Goal: Task Accomplishment & Management: Complete application form

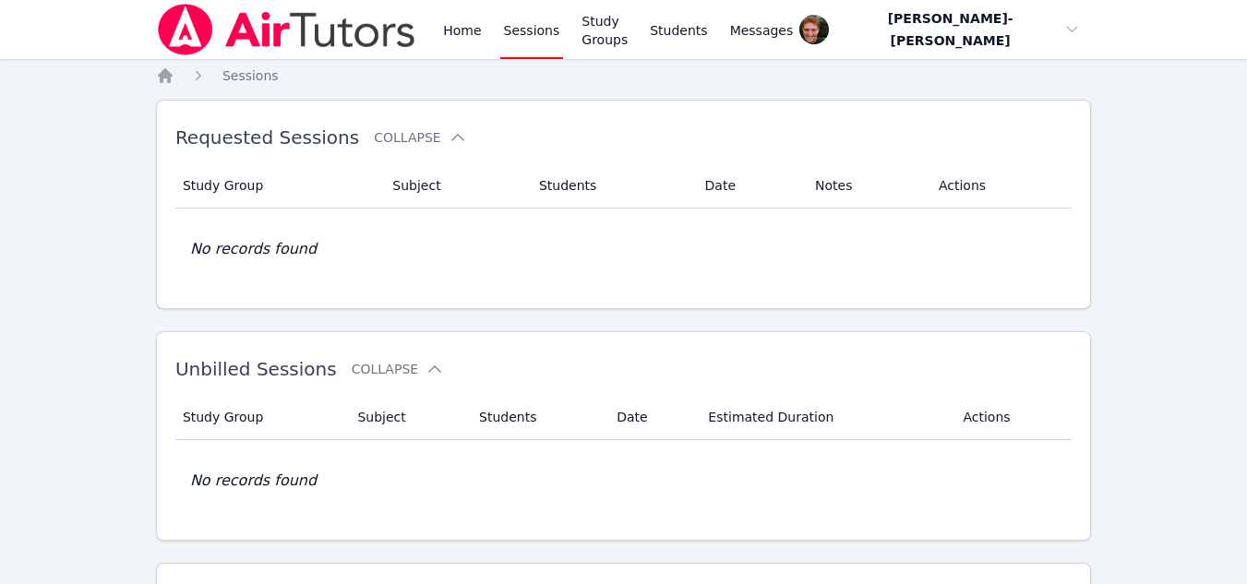
scroll to position [432, 0]
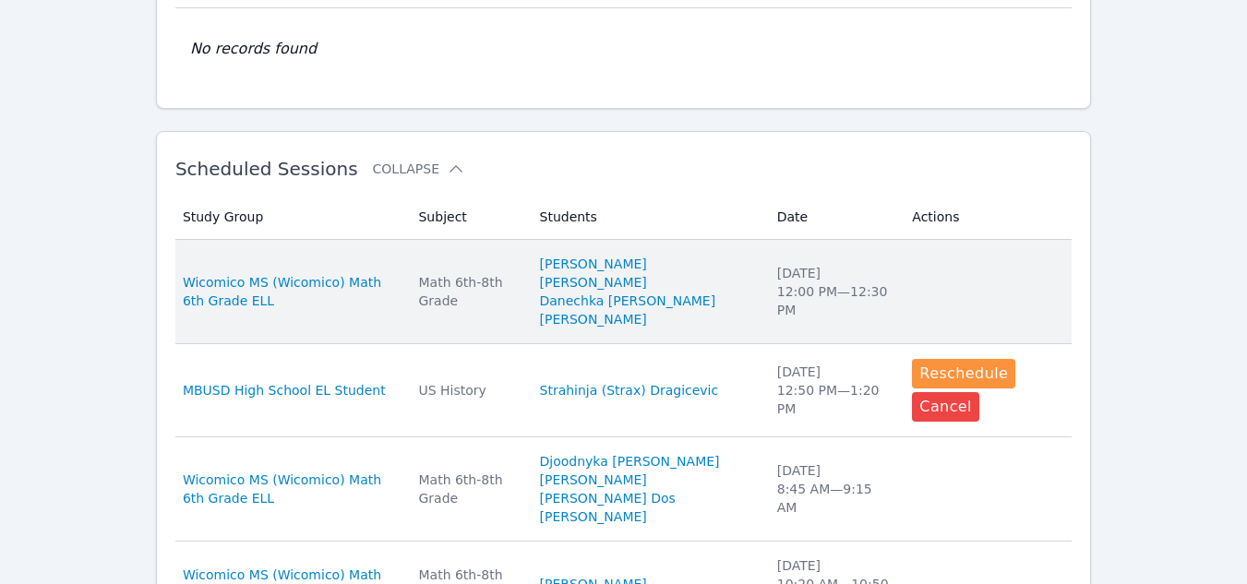
click at [952, 291] on td "Actions" at bounding box center [986, 292] width 171 height 104
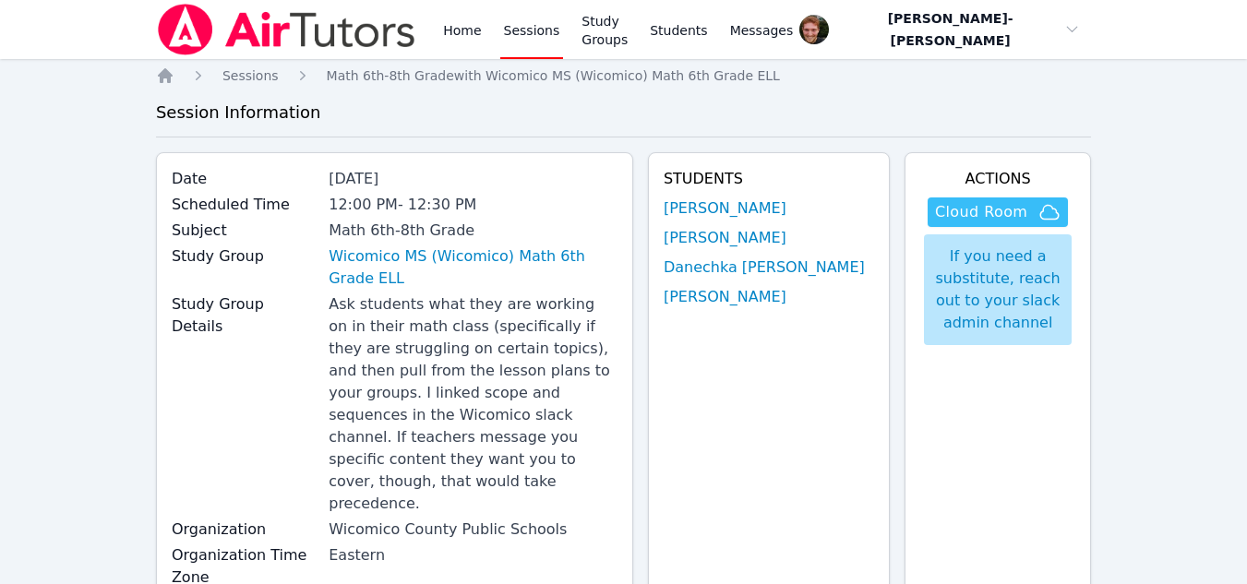
click at [957, 208] on span "Cloud Room" at bounding box center [981, 212] width 92 height 22
click at [513, 27] on link "Sessions" at bounding box center [532, 29] width 64 height 59
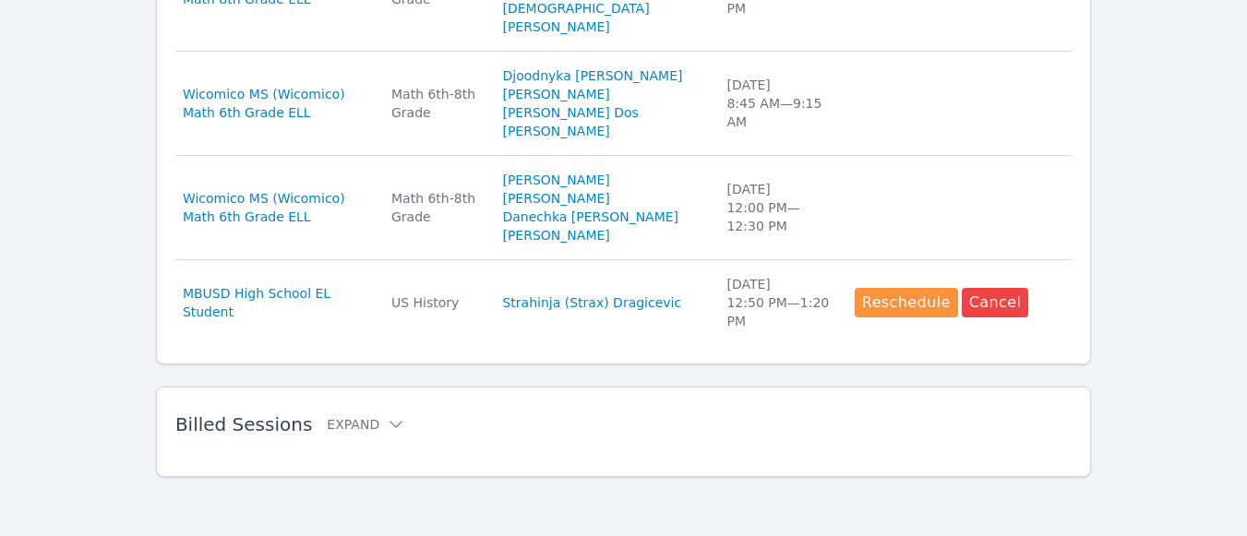
scroll to position [1395, 0]
click at [333, 422] on button "Expand" at bounding box center [366, 424] width 78 height 18
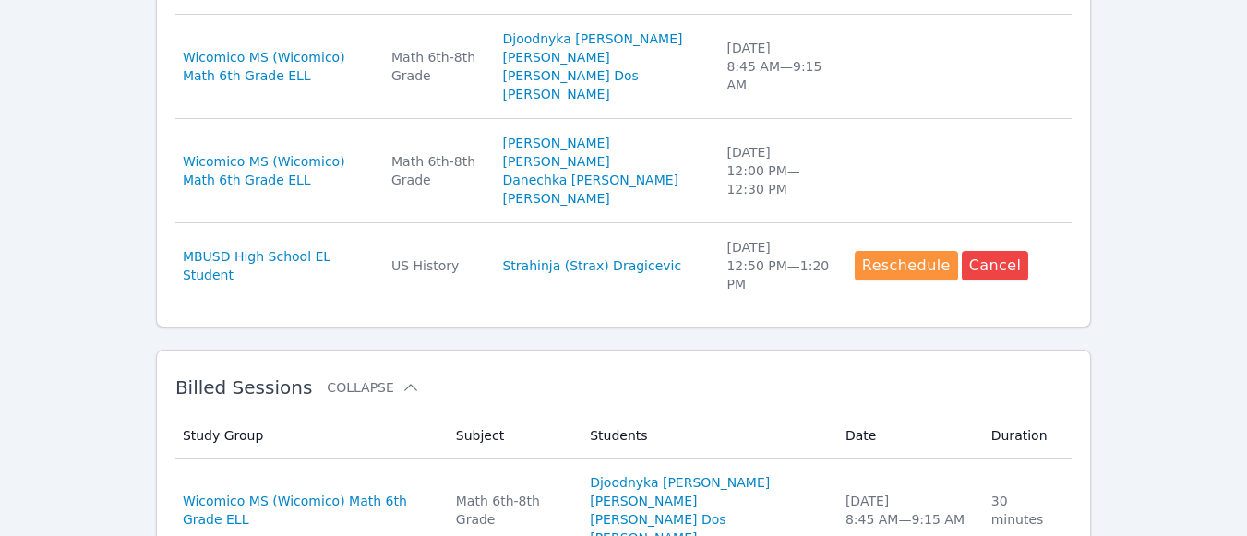
scroll to position [1648, 0]
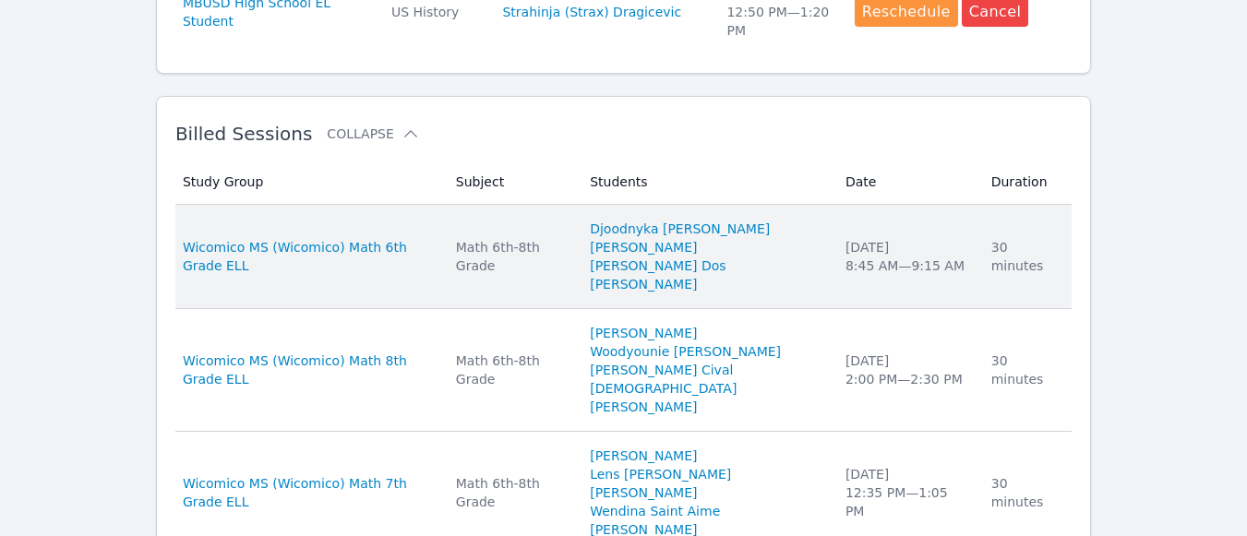
click at [809, 257] on li "Jean Theragene" at bounding box center [707, 247] width 234 height 18
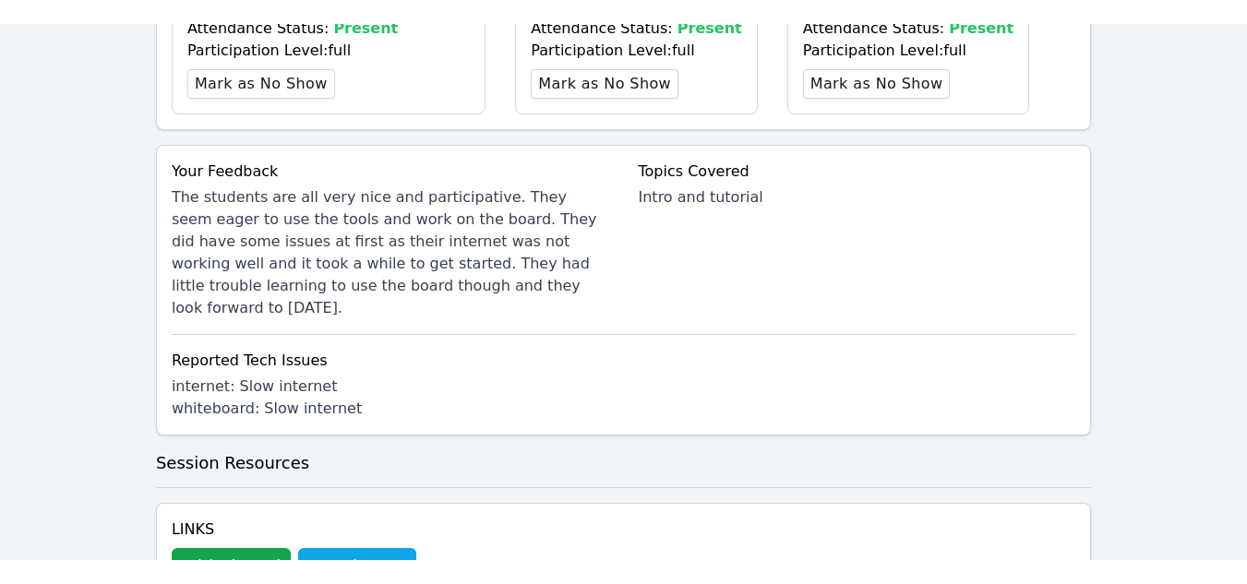
scroll to position [873, 0]
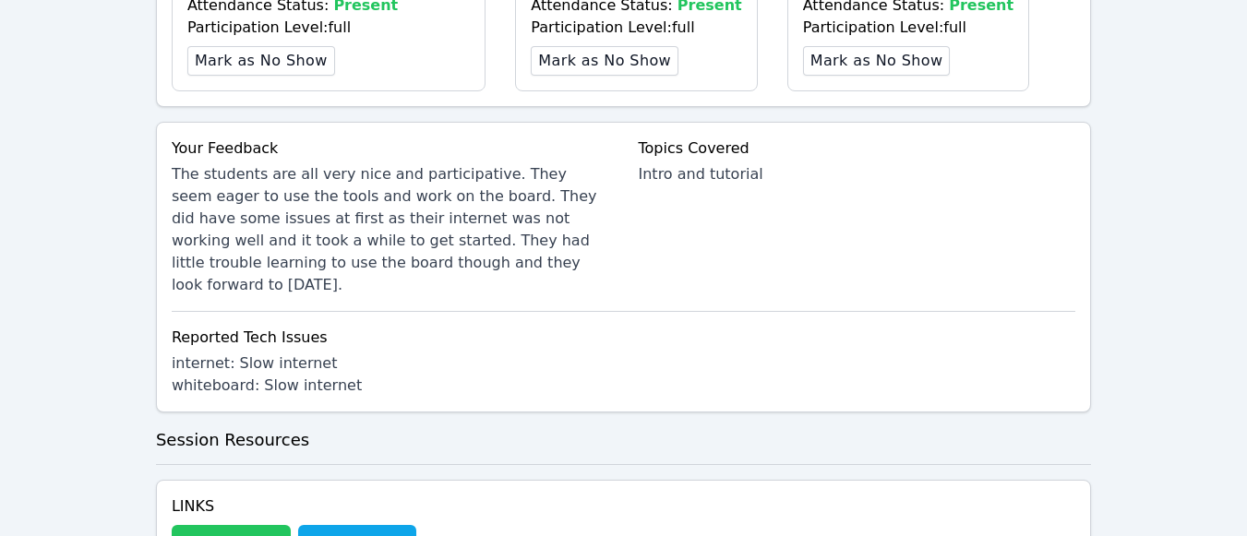
click at [247, 525] on button "Whiteboard" at bounding box center [231, 543] width 119 height 37
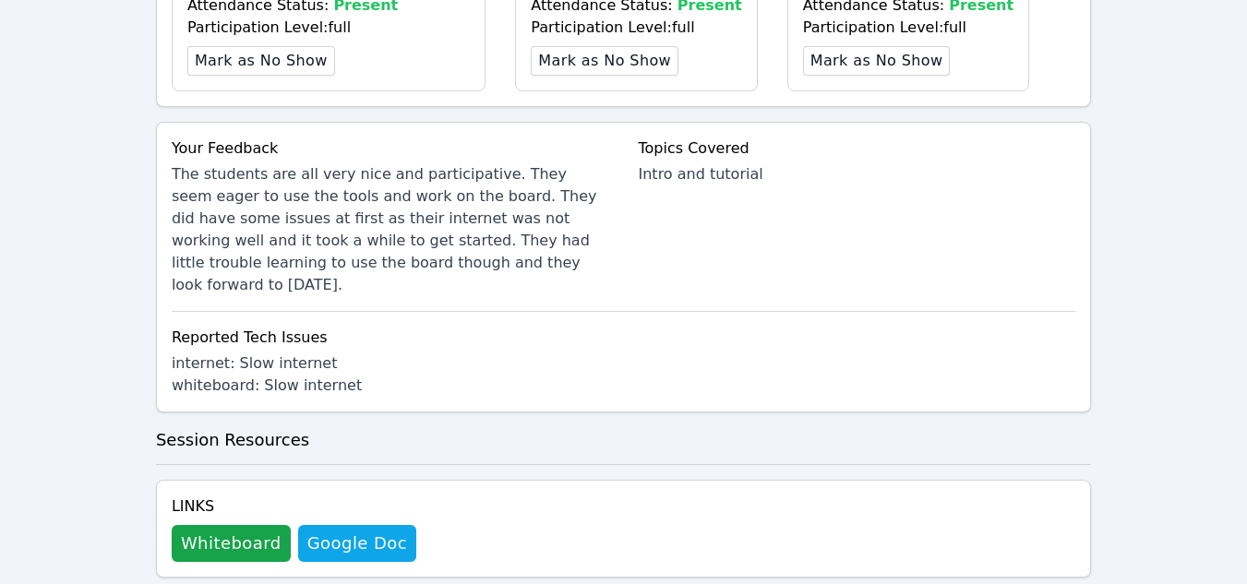
scroll to position [0, 0]
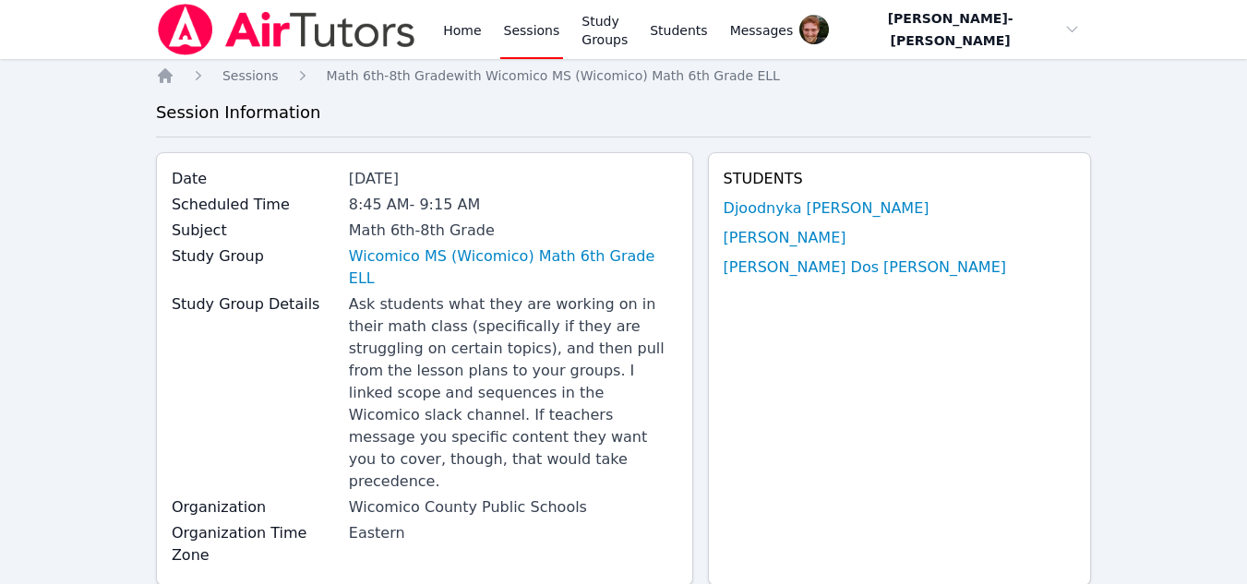
click at [521, 26] on link "Sessions" at bounding box center [532, 29] width 64 height 59
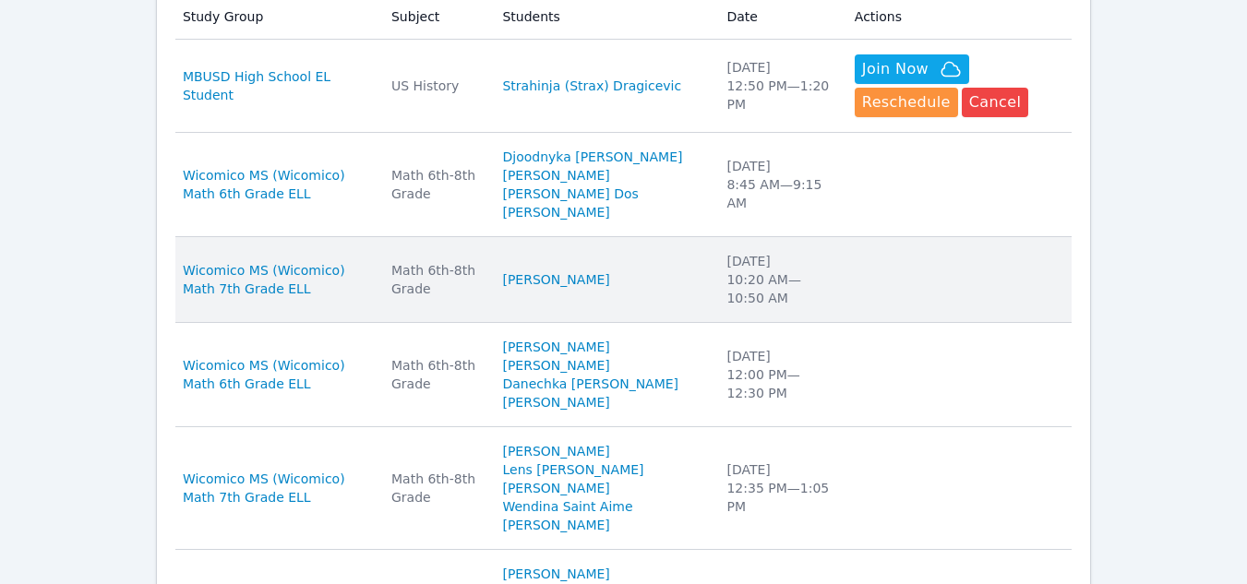
scroll to position [635, 0]
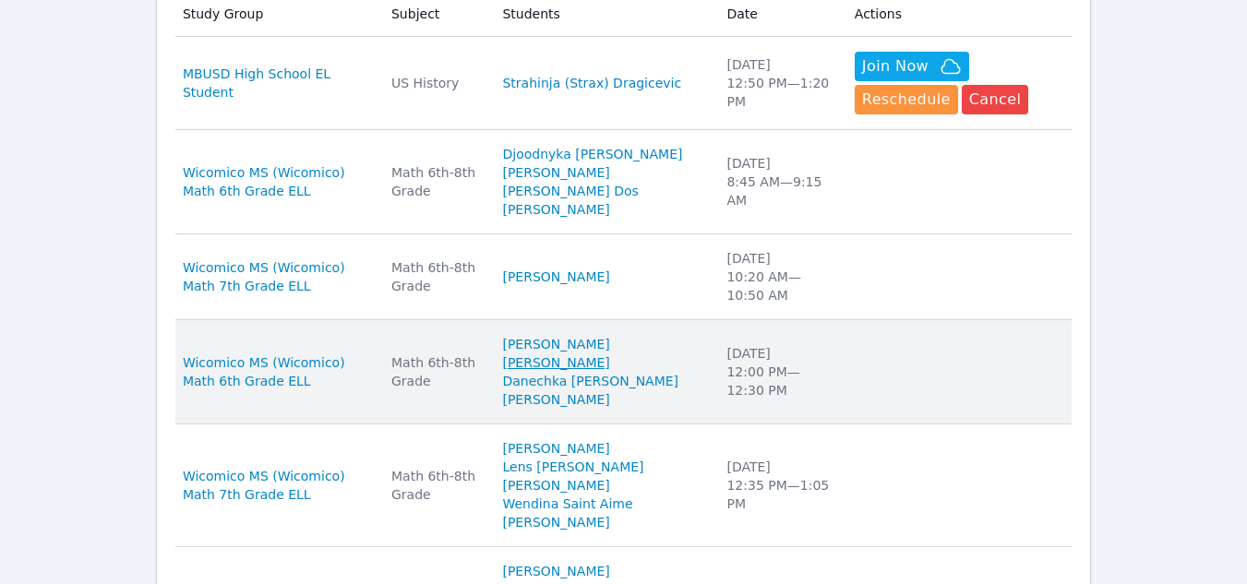
click at [609, 372] on link "Sebastien Pierre Alcime" at bounding box center [555, 362] width 107 height 18
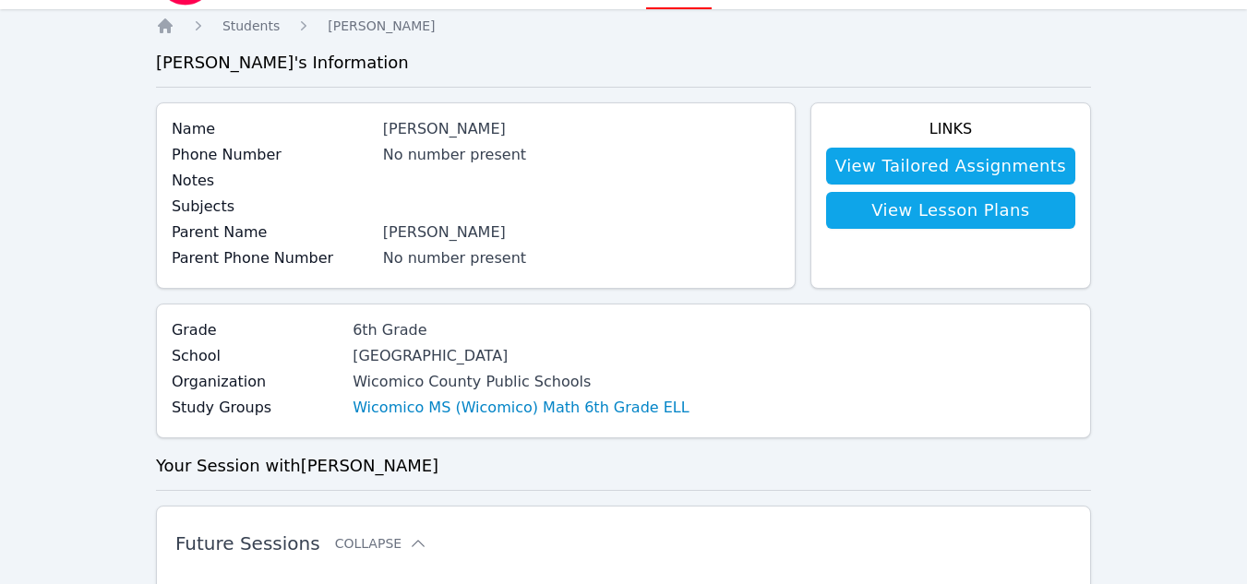
scroll to position [48, 0]
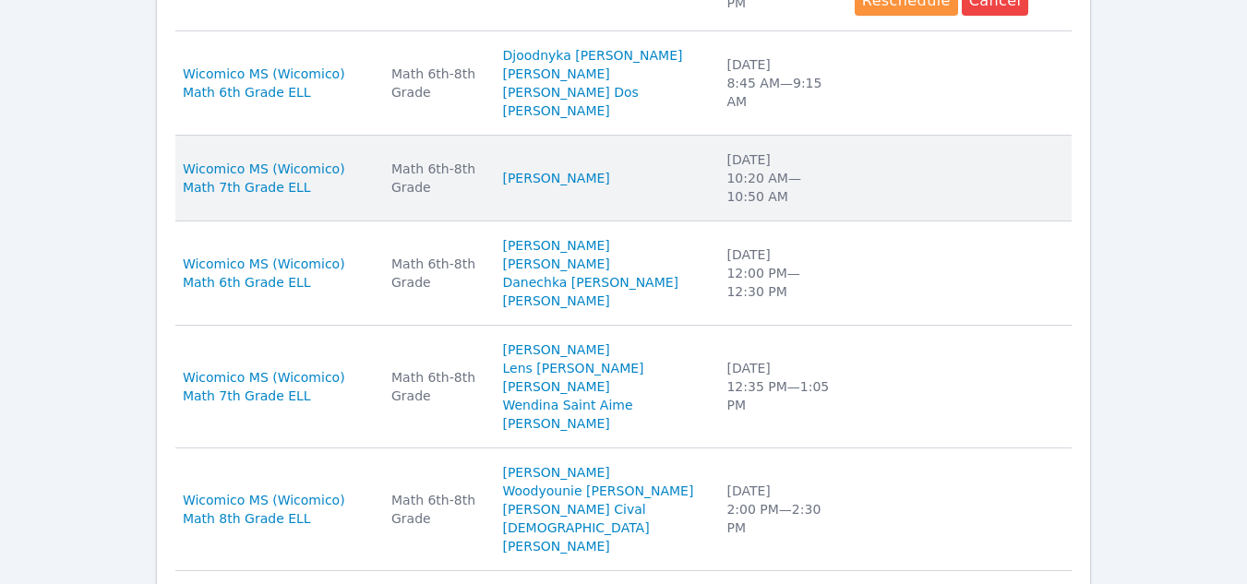
scroll to position [729, 0]
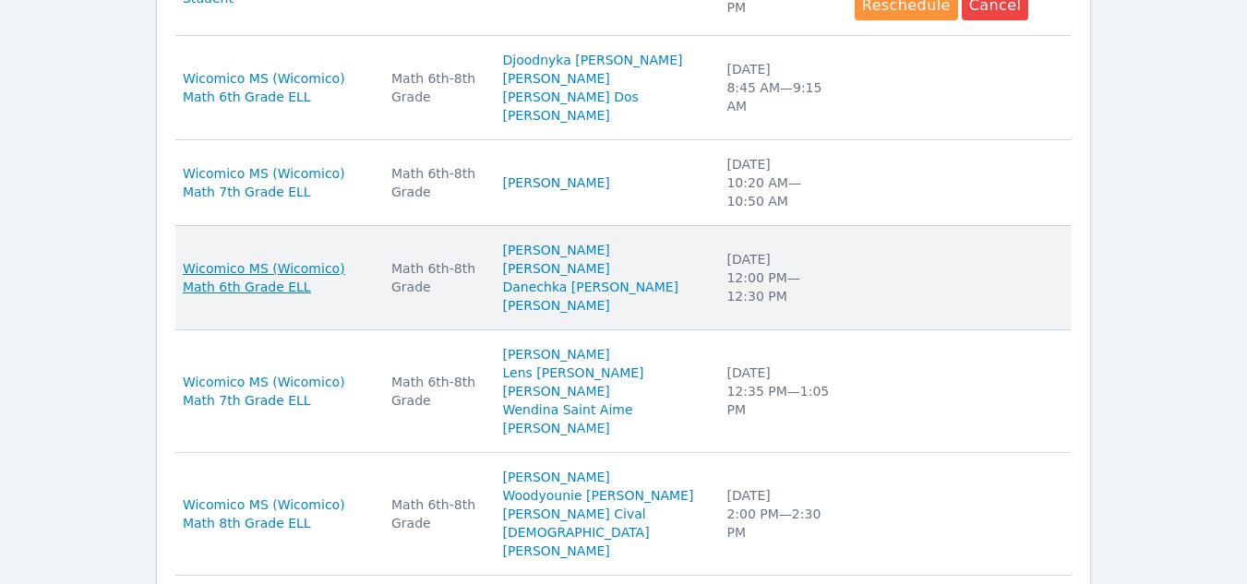
click at [369, 294] on span "Wicomico MS (Wicomico) Math 6th Grade ELL" at bounding box center [276, 277] width 186 height 37
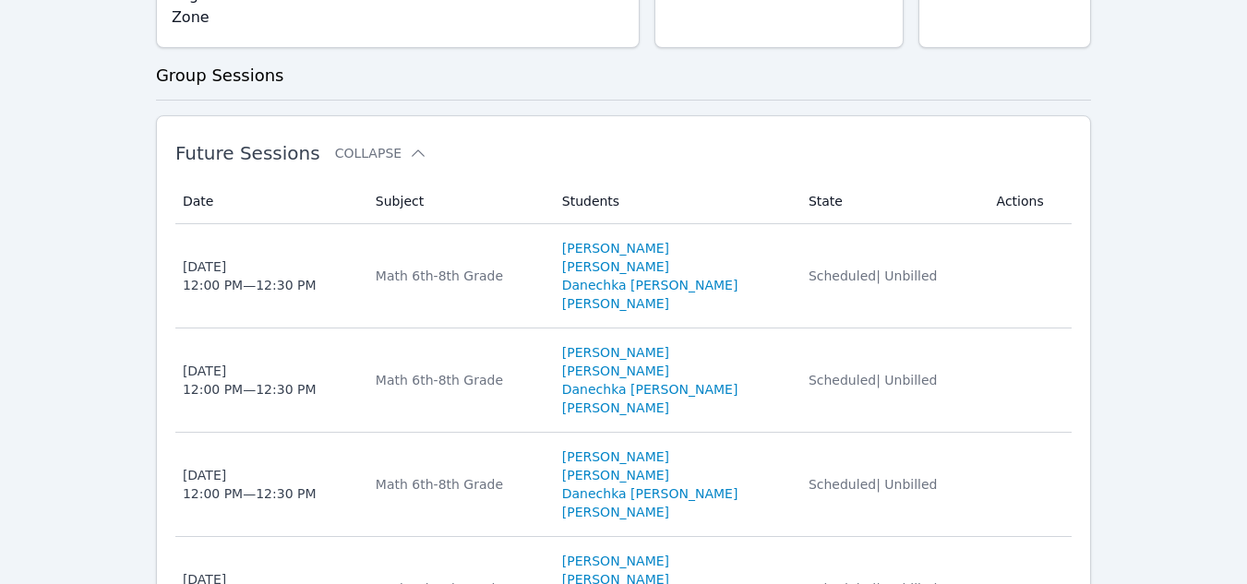
scroll to position [729, 0]
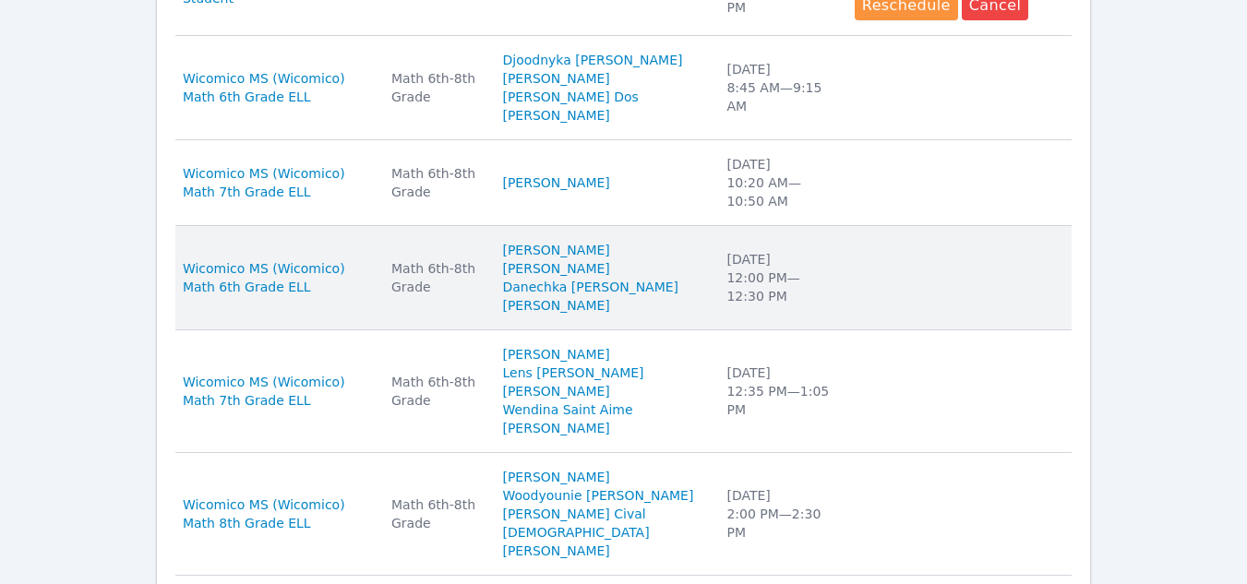
click at [783, 271] on div "Wed Sep 17 12:00 PM — 12:30 PM" at bounding box center [778, 277] width 105 height 55
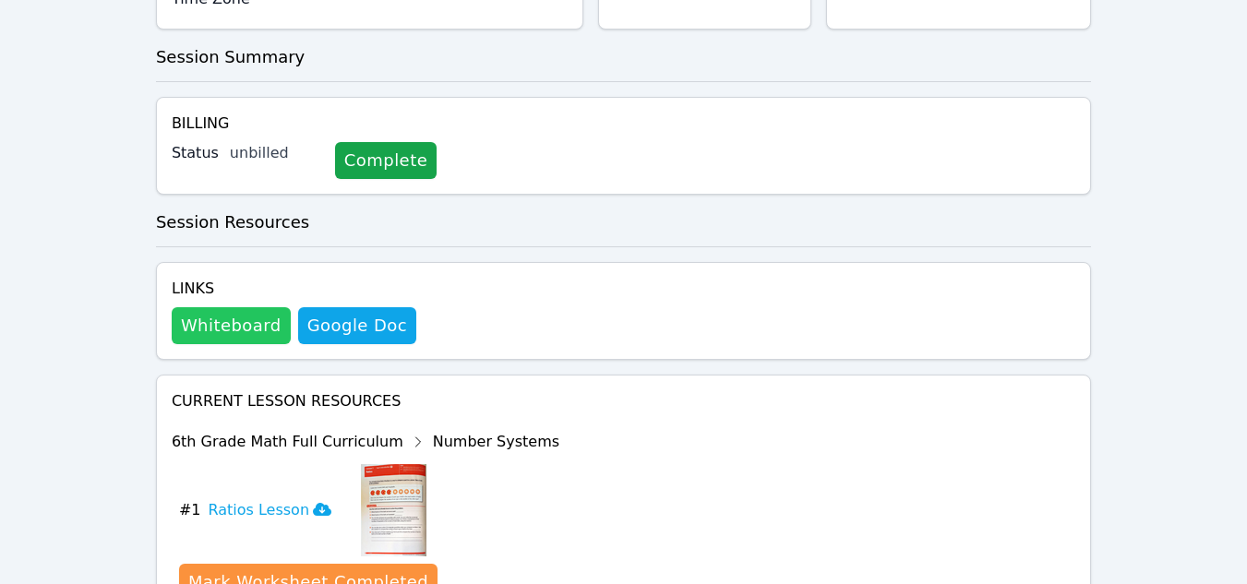
click at [219, 307] on button "Whiteboard" at bounding box center [231, 325] width 119 height 37
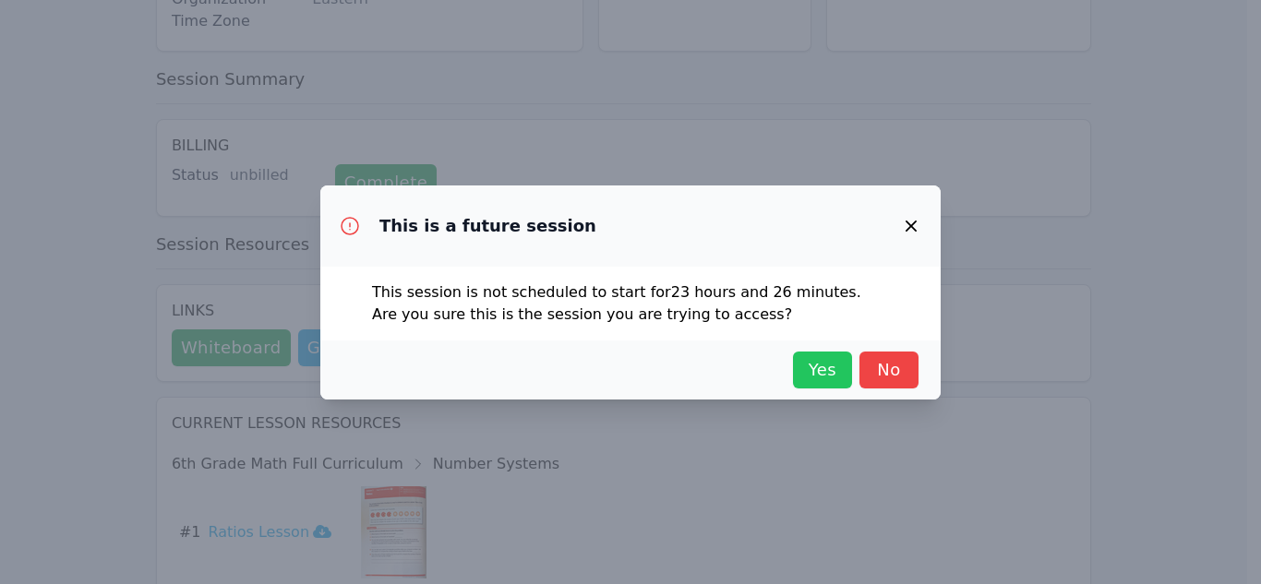
click at [823, 380] on span "Yes" at bounding box center [822, 370] width 41 height 26
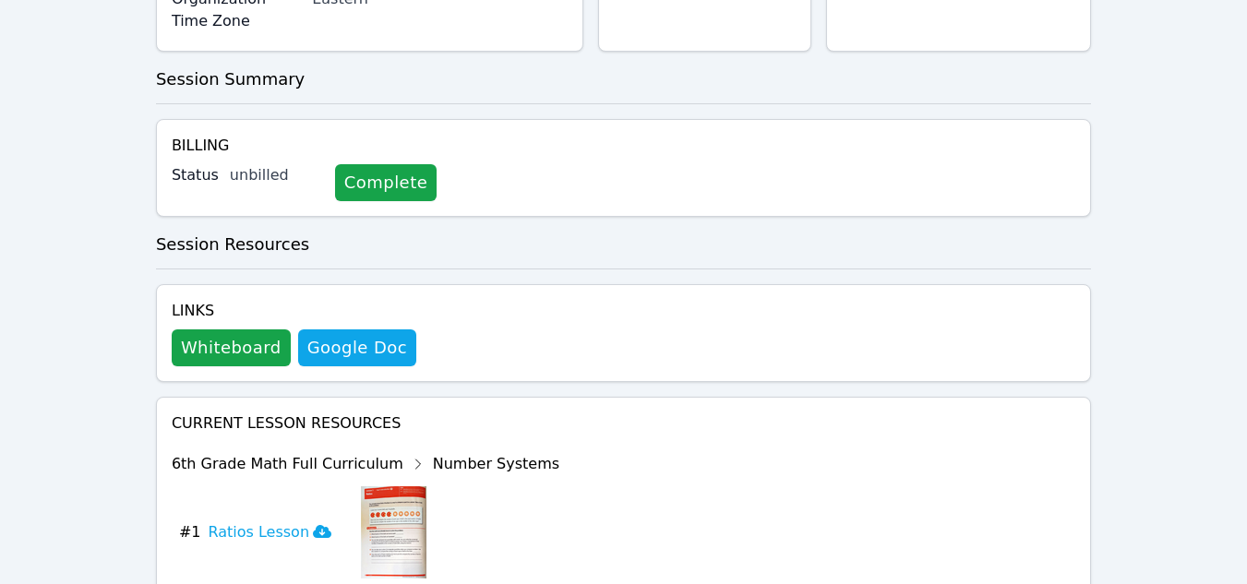
scroll to position [0, 0]
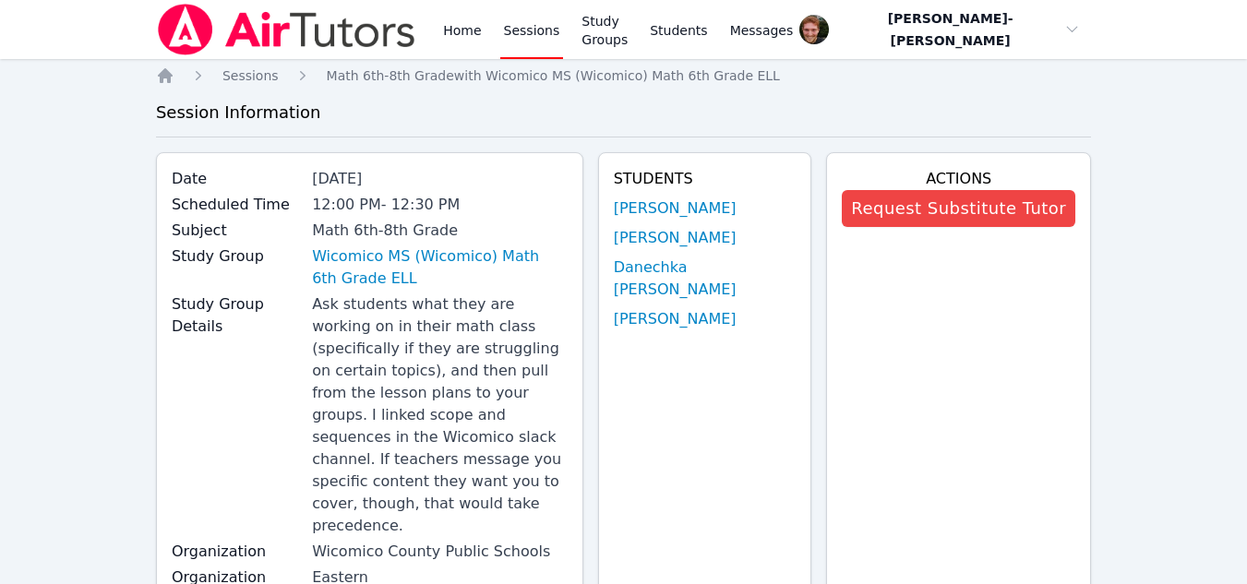
click at [537, 32] on link "Sessions" at bounding box center [532, 29] width 64 height 59
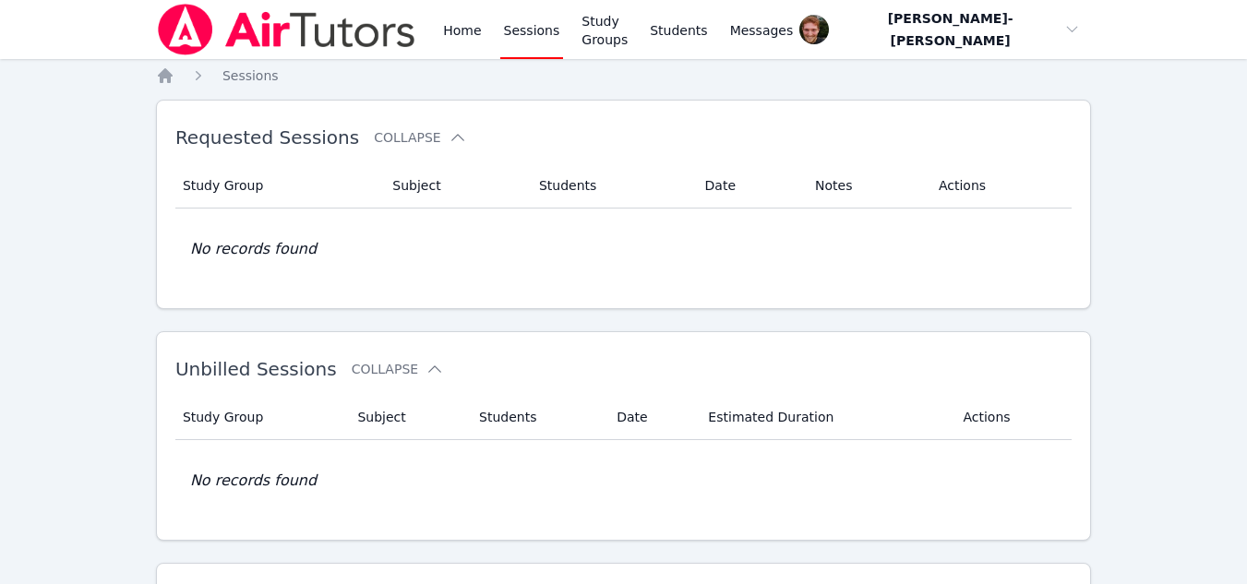
click at [513, 44] on link "Sessions" at bounding box center [532, 29] width 64 height 59
click at [515, 39] on link "Sessions" at bounding box center [532, 29] width 64 height 59
click at [531, 31] on link "Sessions" at bounding box center [532, 29] width 64 height 59
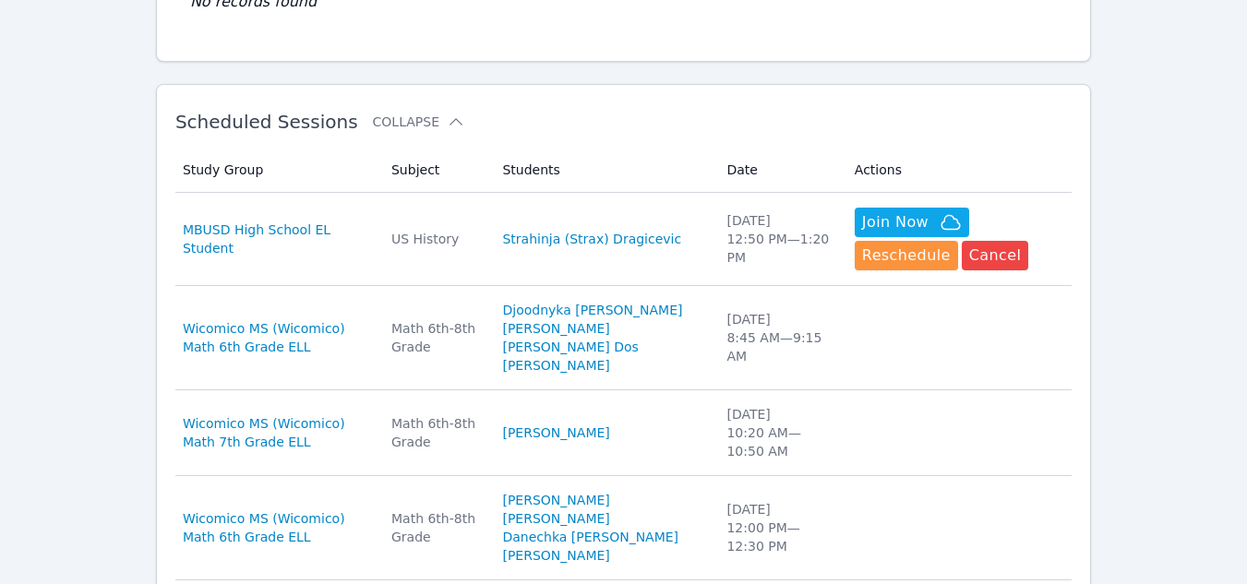
scroll to position [481, 0]
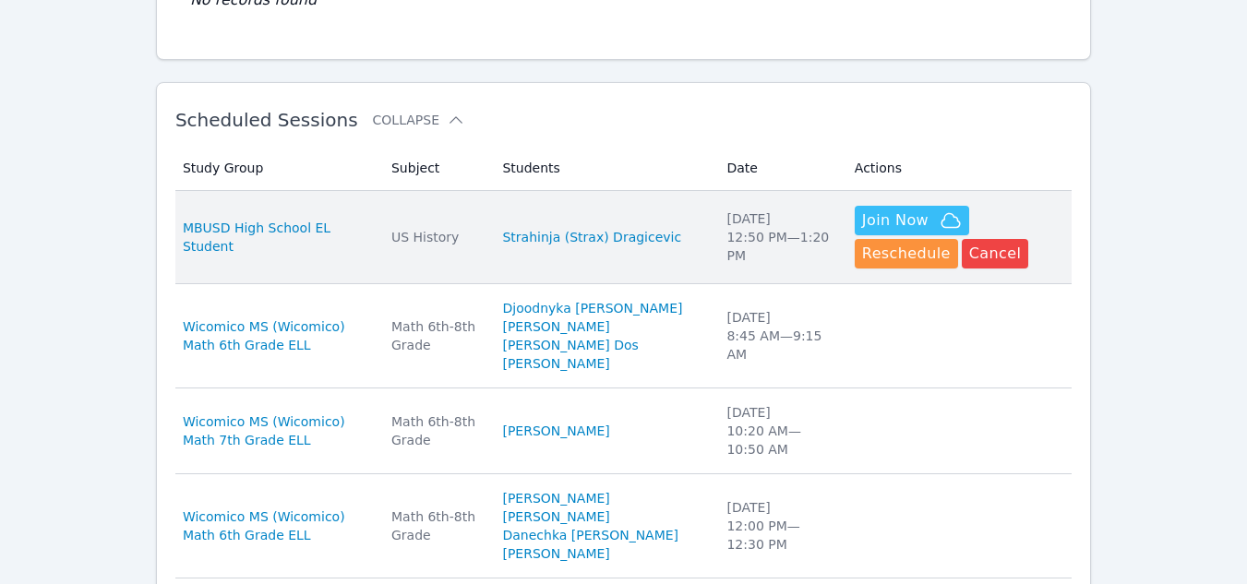
click at [862, 215] on span "Join Now" at bounding box center [895, 221] width 66 height 22
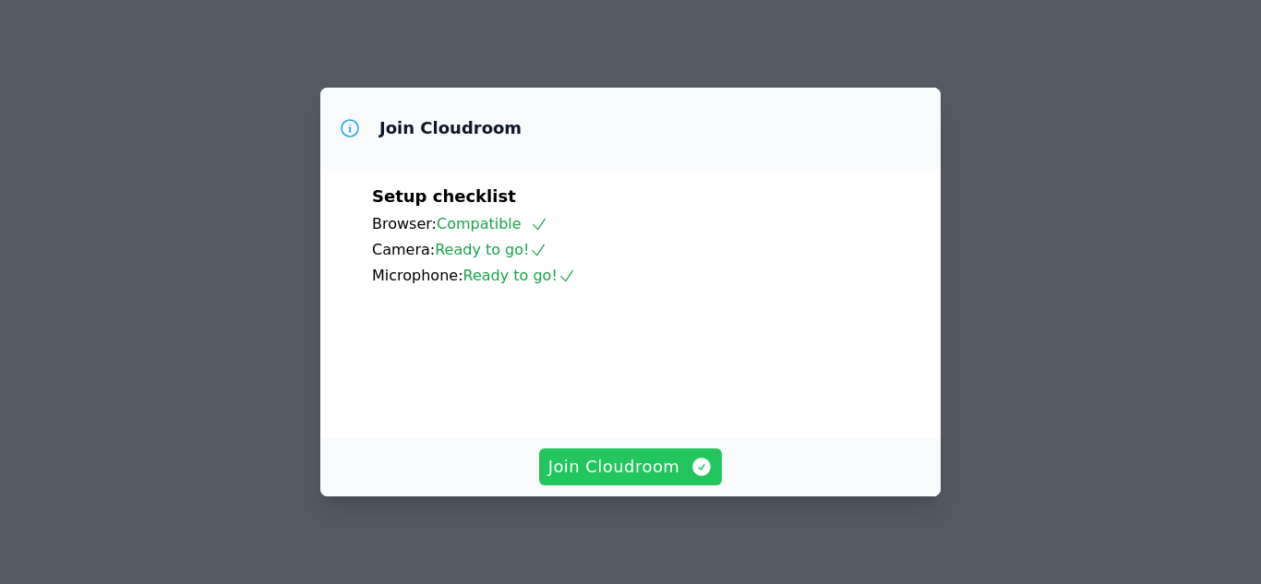
click at [643, 459] on span "Join Cloudroom" at bounding box center [630, 467] width 165 height 26
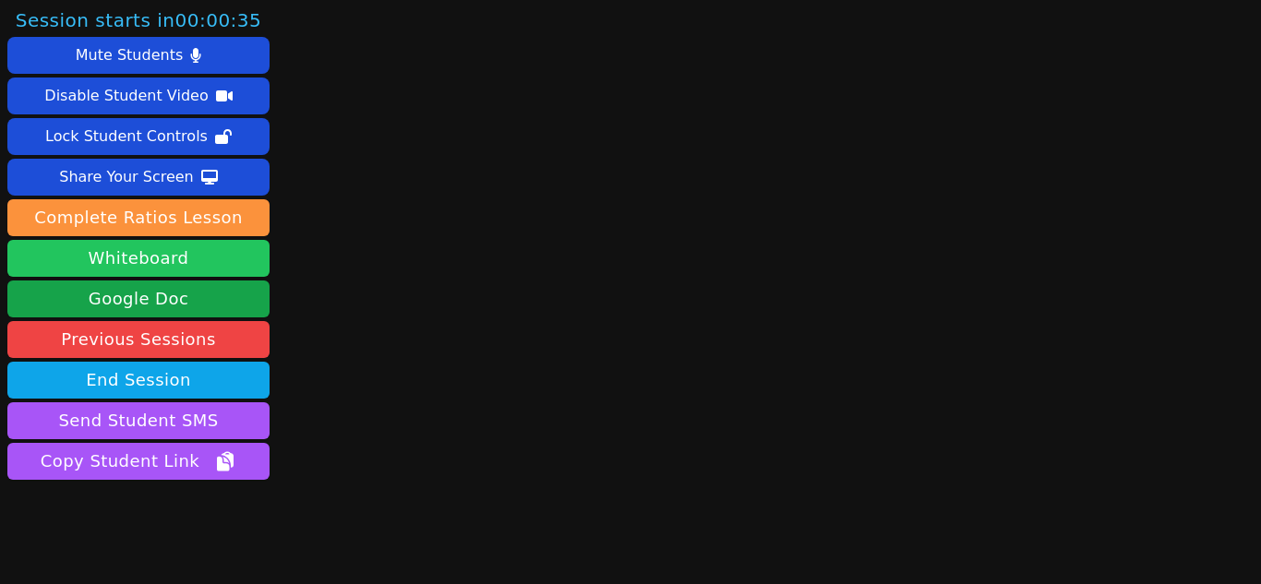
click at [188, 268] on button "Whiteboard" at bounding box center [138, 258] width 262 height 37
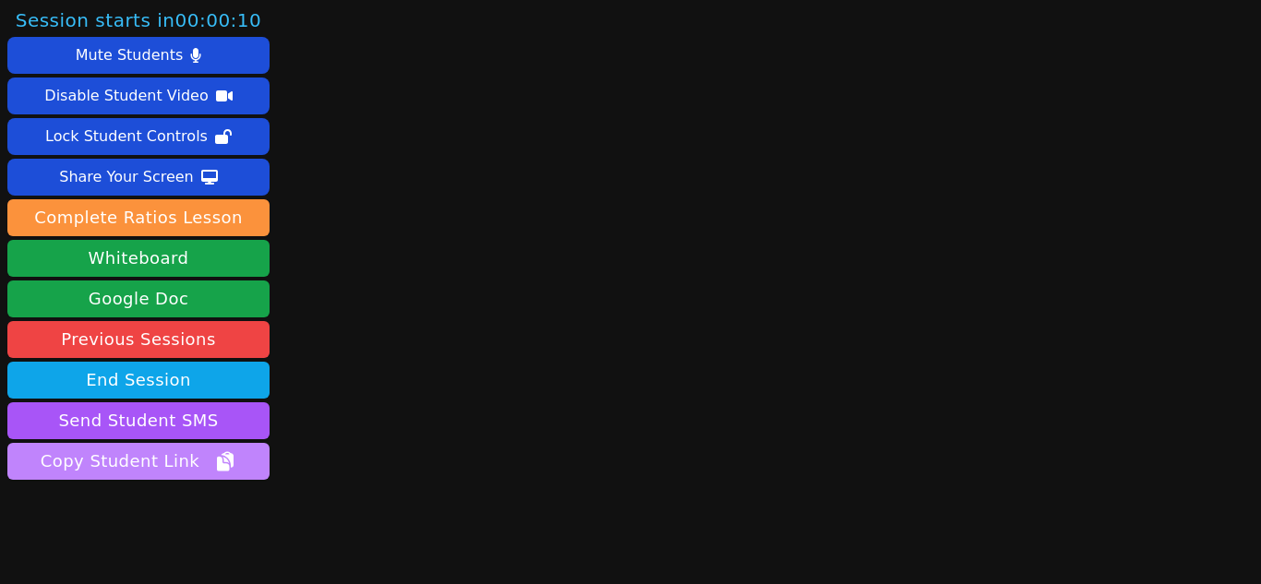
scroll to position [54, 0]
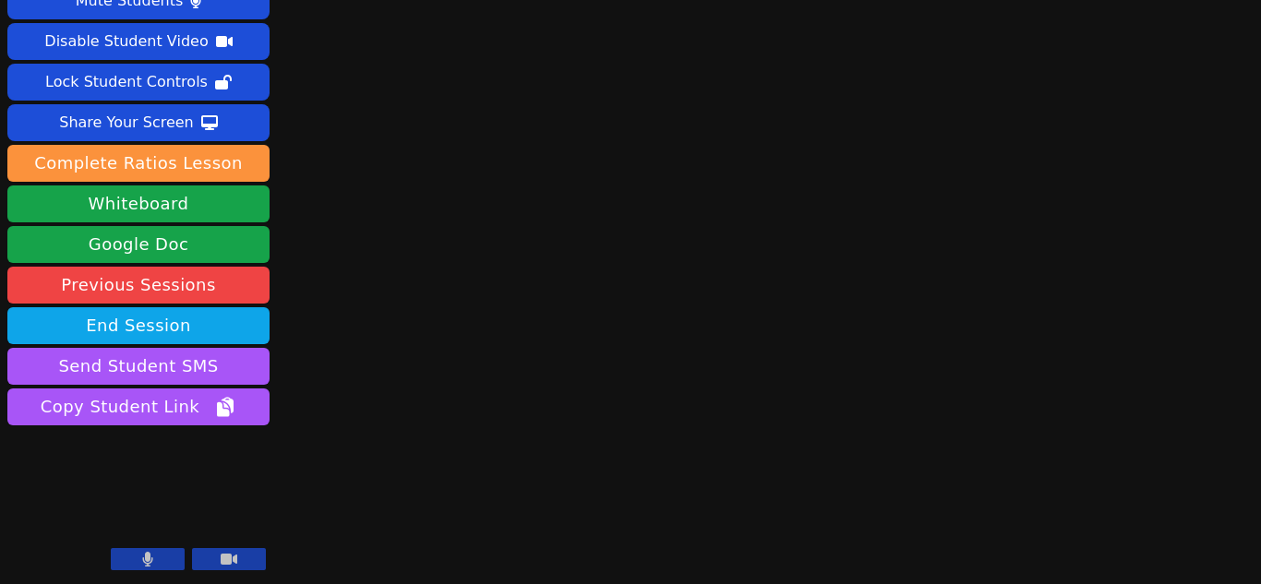
click at [159, 561] on button at bounding box center [148, 559] width 74 height 22
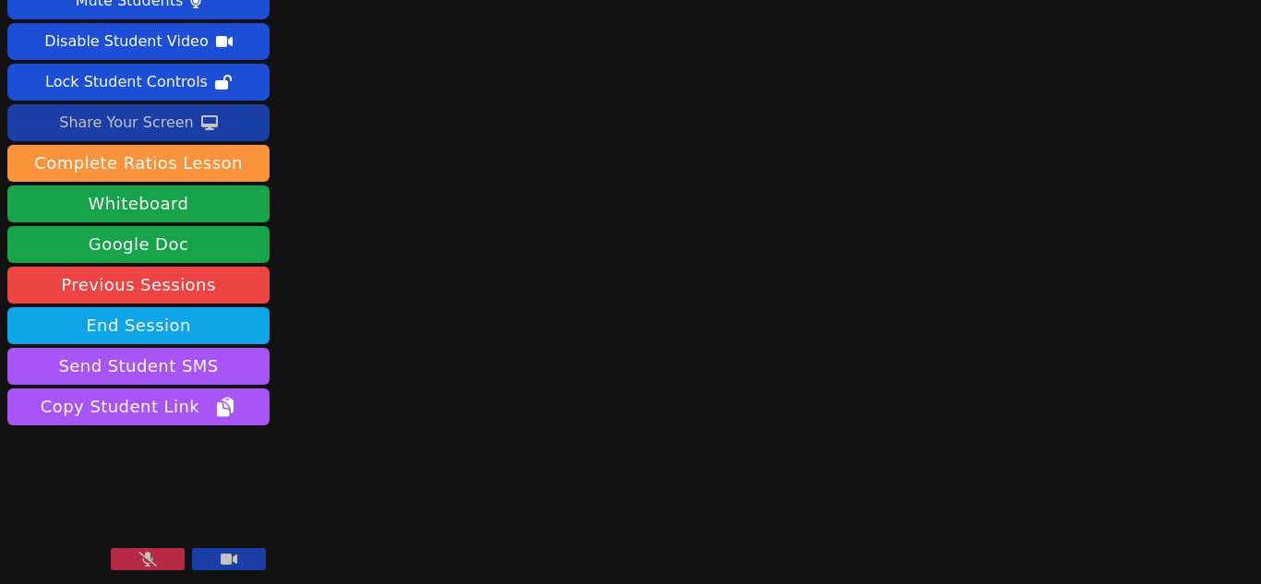
click at [201, 126] on icon at bounding box center [209, 122] width 17 height 15
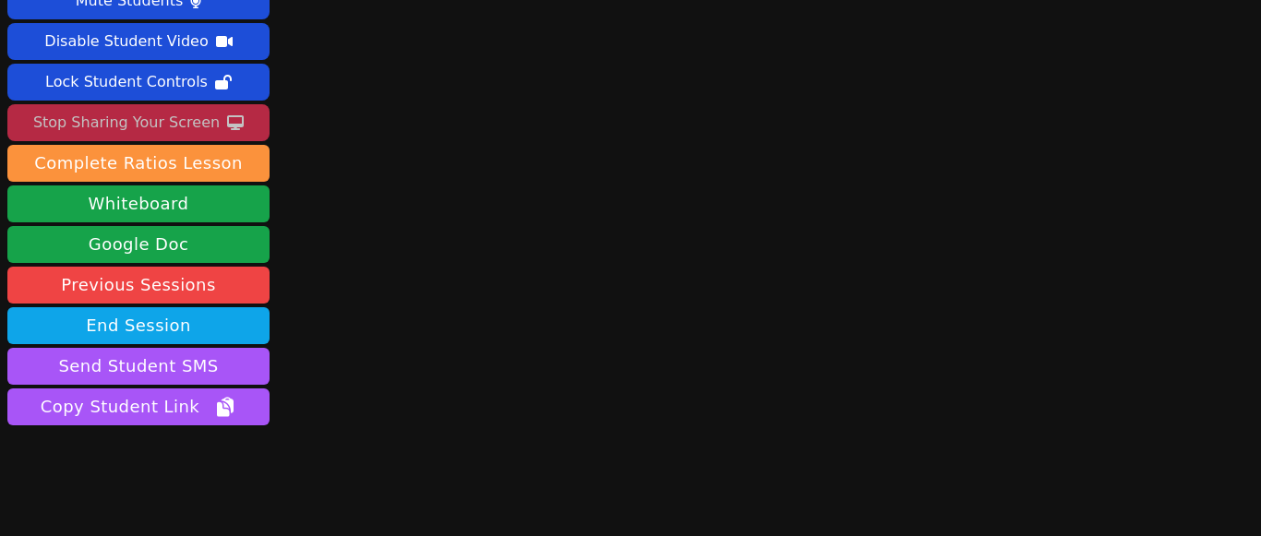
drag, startPoint x: 194, startPoint y: 115, endPoint x: 194, endPoint y: 128, distance: 12.9
click at [194, 115] on div "Stop Sharing Your Screen" at bounding box center [126, 123] width 186 height 30
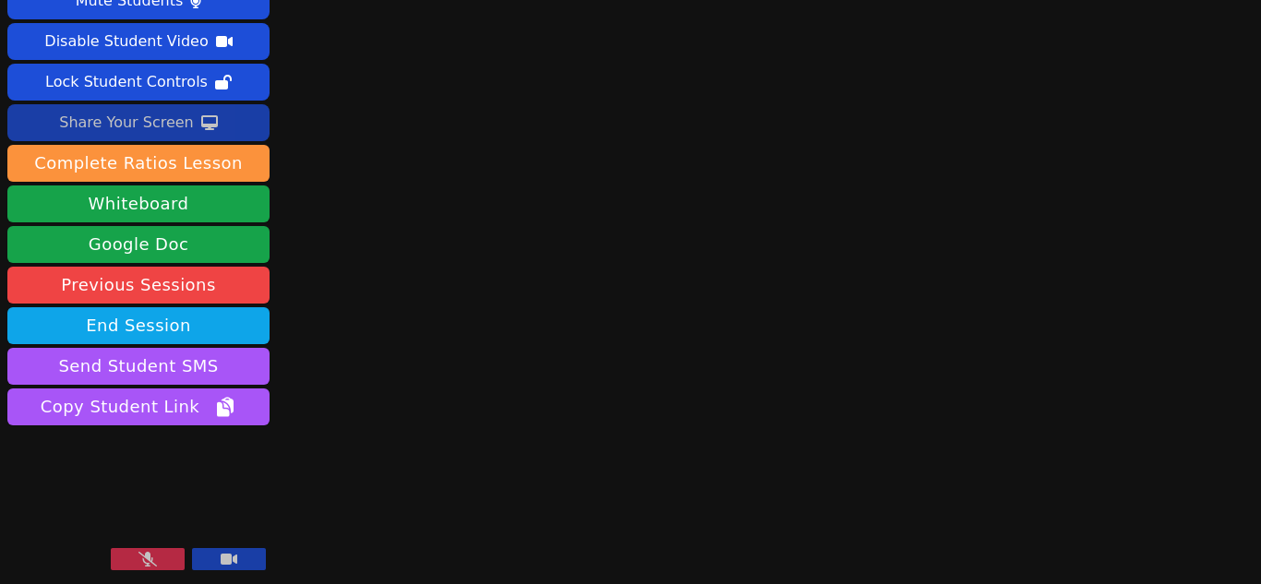
click at [150, 555] on icon at bounding box center [147, 559] width 18 height 15
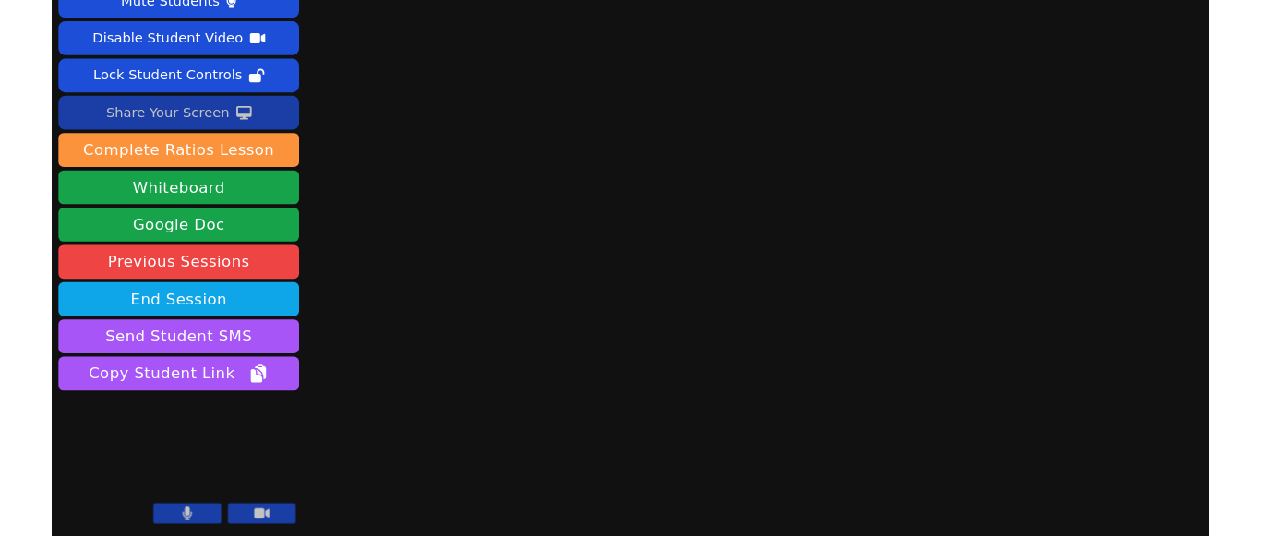
scroll to position [0, 0]
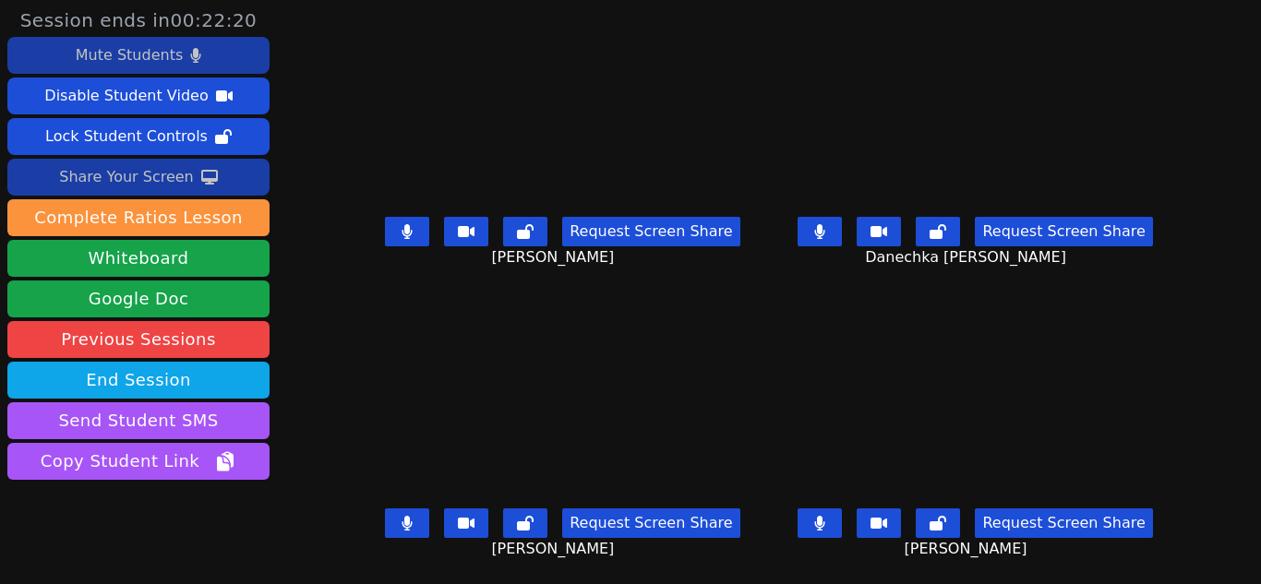
click at [101, 53] on div "Mute Students" at bounding box center [129, 56] width 107 height 30
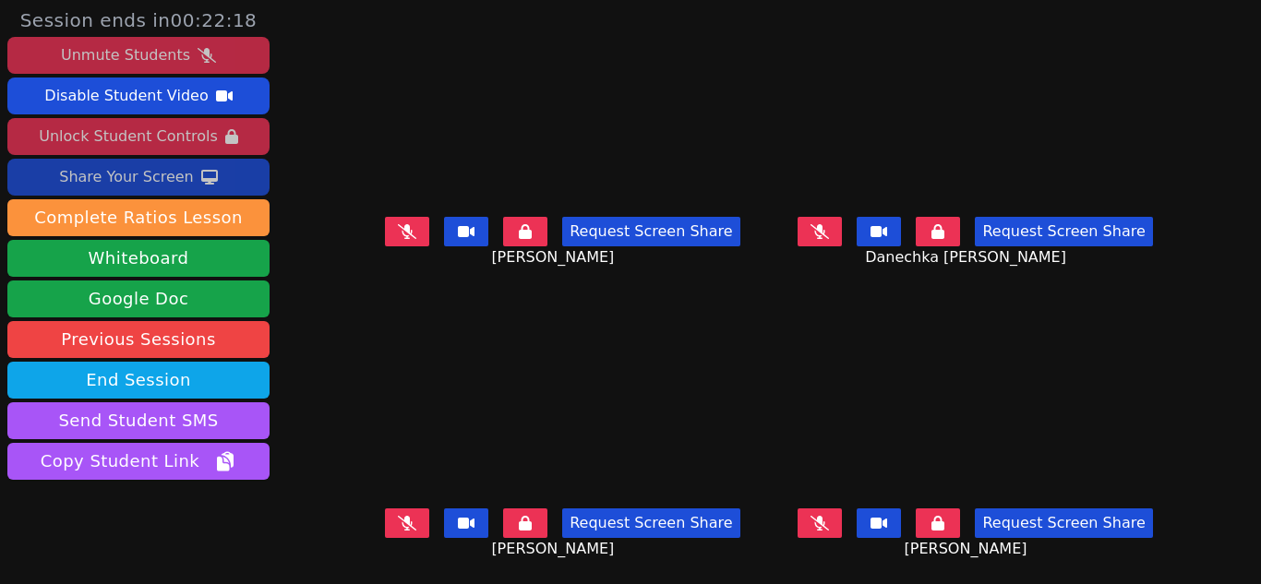
click at [167, 133] on div "Unlock Student Controls" at bounding box center [128, 137] width 178 height 30
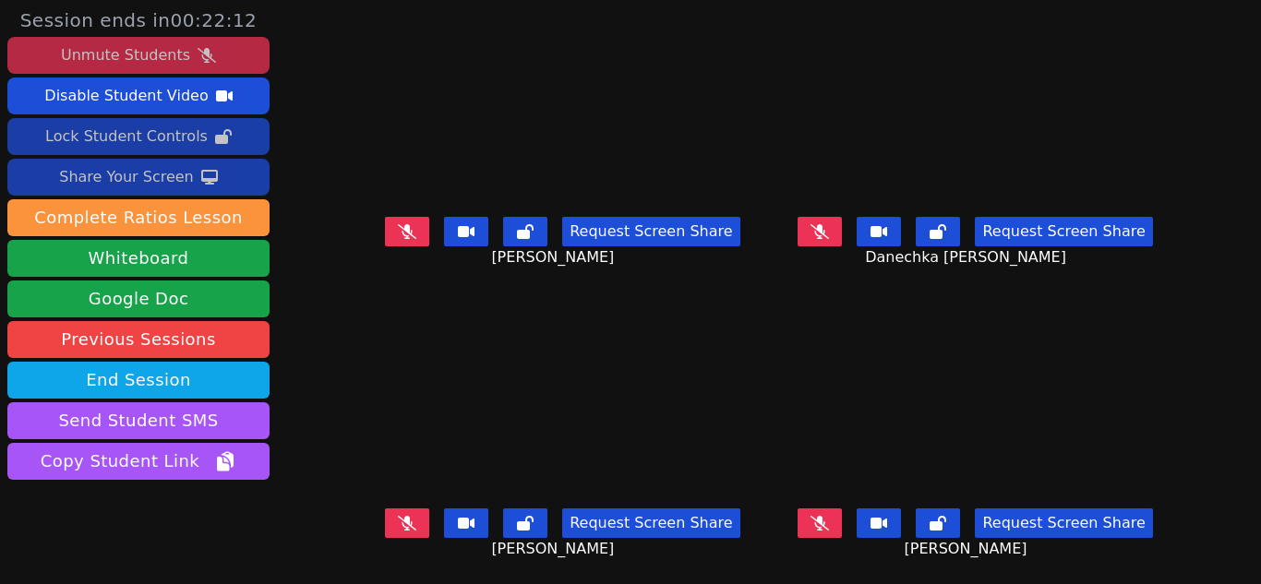
click at [149, 54] on div "Unmute Students" at bounding box center [125, 56] width 129 height 30
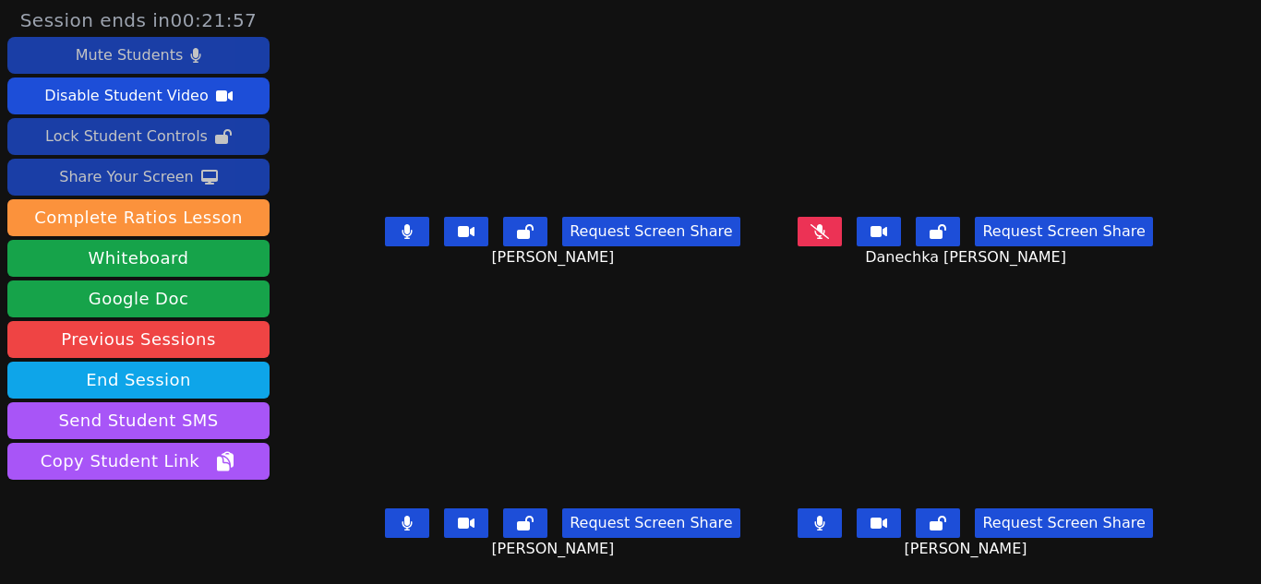
click at [108, 174] on div "Share Your Screen" at bounding box center [126, 177] width 135 height 30
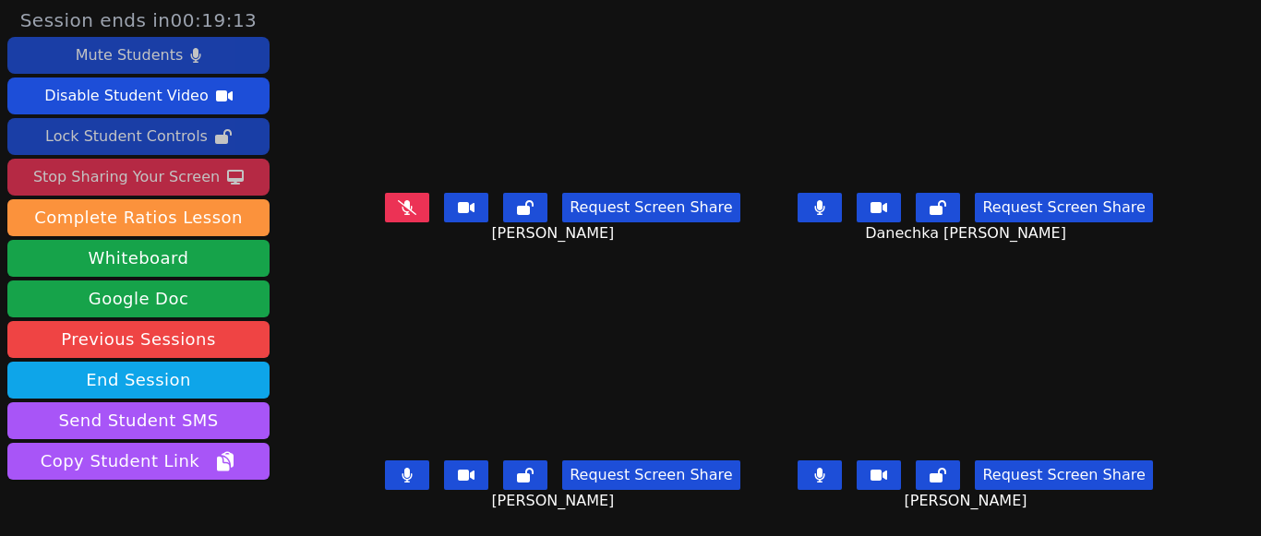
click at [191, 54] on icon at bounding box center [196, 55] width 10 height 15
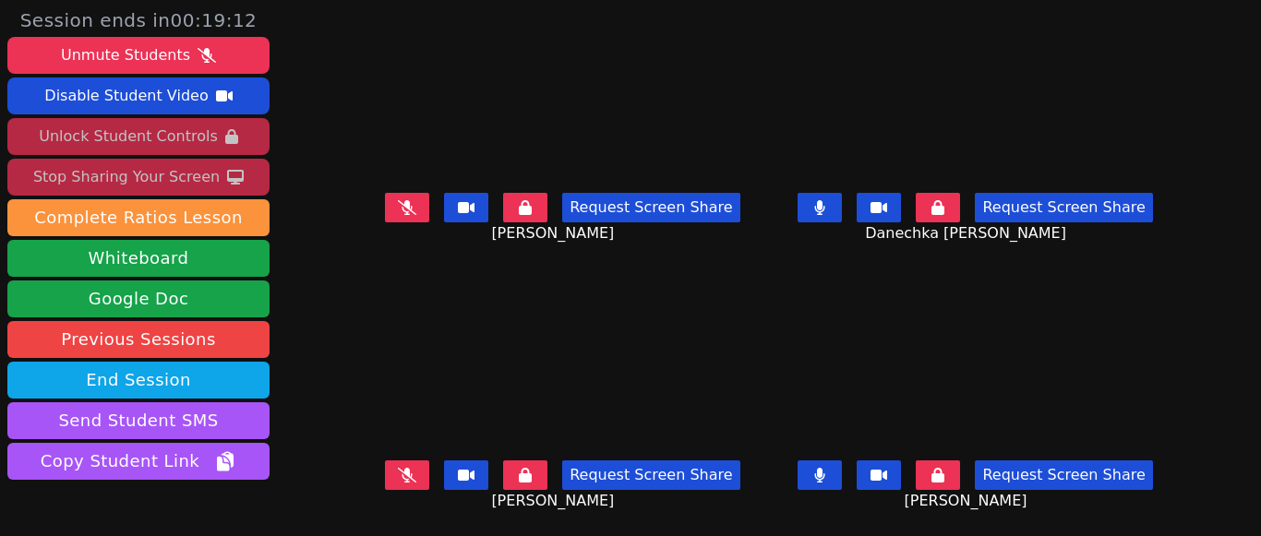
click at [188, 138] on div "Unlock Student Controls" at bounding box center [128, 137] width 178 height 30
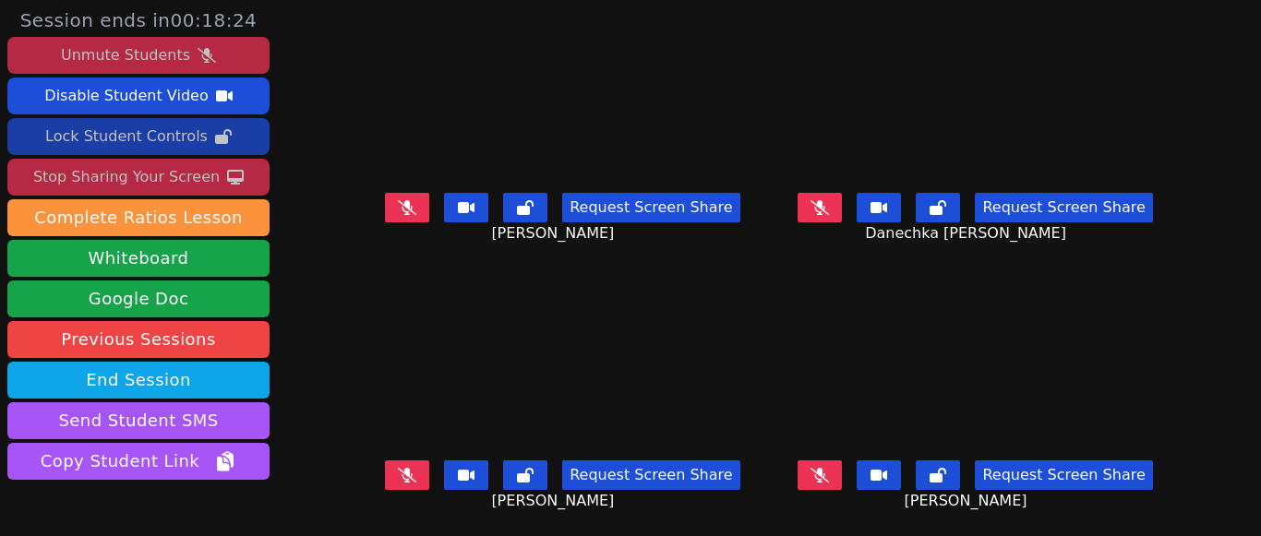
click at [101, 56] on div "Unmute Students" at bounding box center [125, 56] width 129 height 30
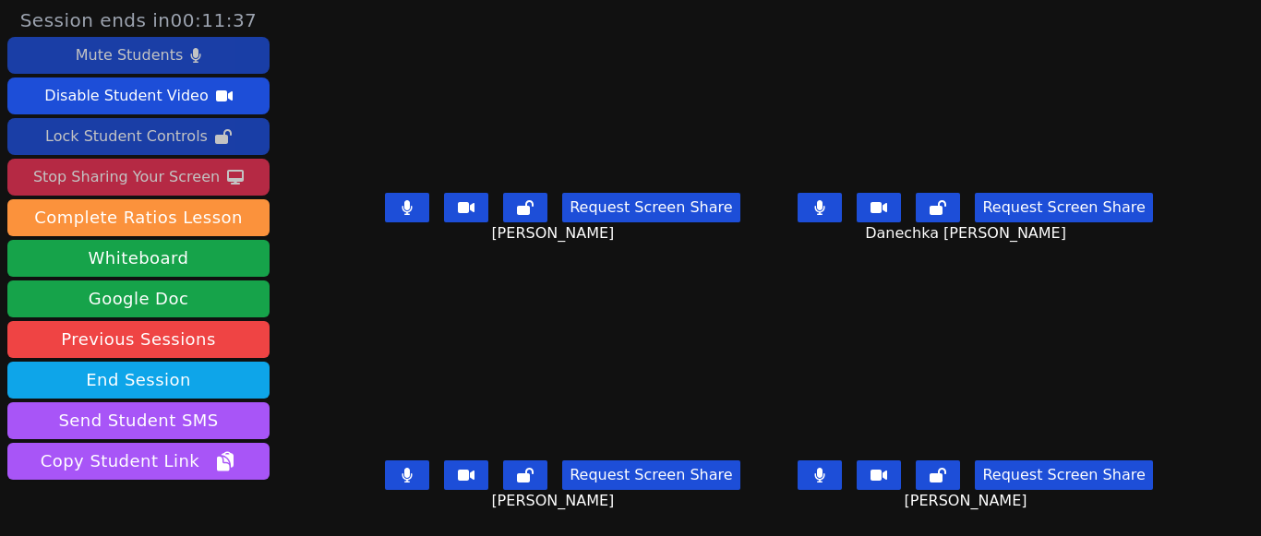
click at [178, 42] on button "Mute Students" at bounding box center [138, 55] width 262 height 37
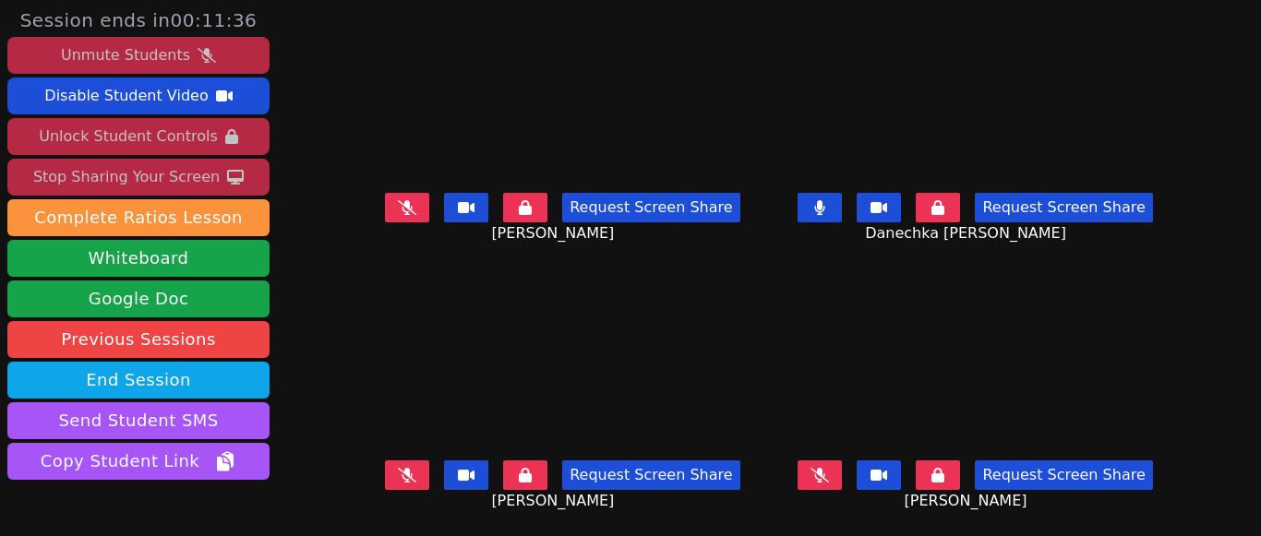
click at [178, 42] on div "Unmute Students" at bounding box center [125, 56] width 129 height 30
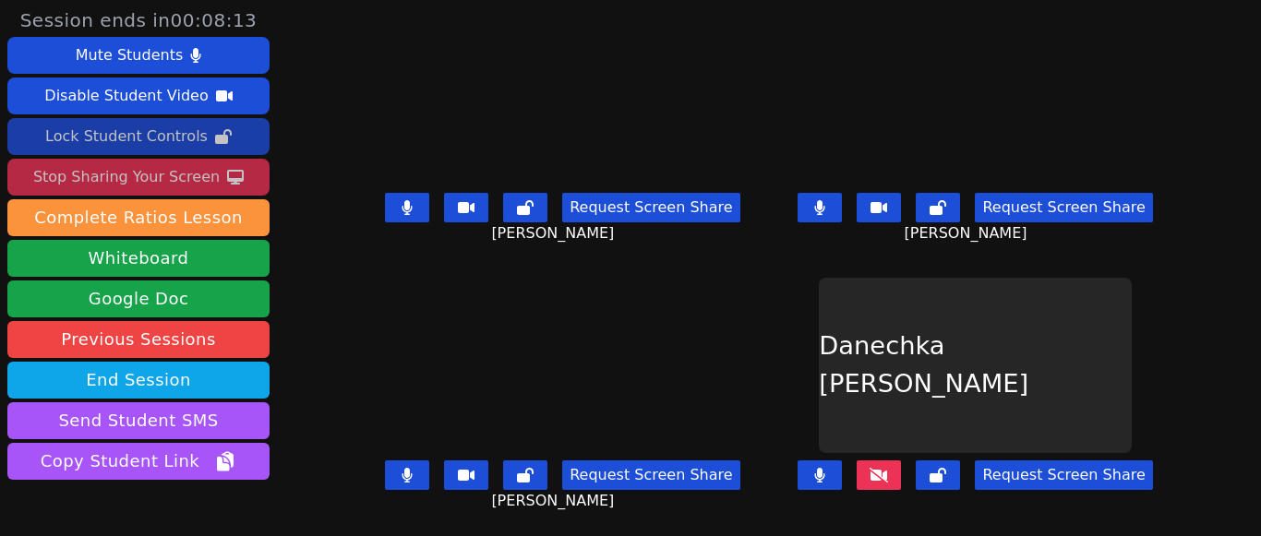
click at [876, 470] on button at bounding box center [878, 476] width 44 height 30
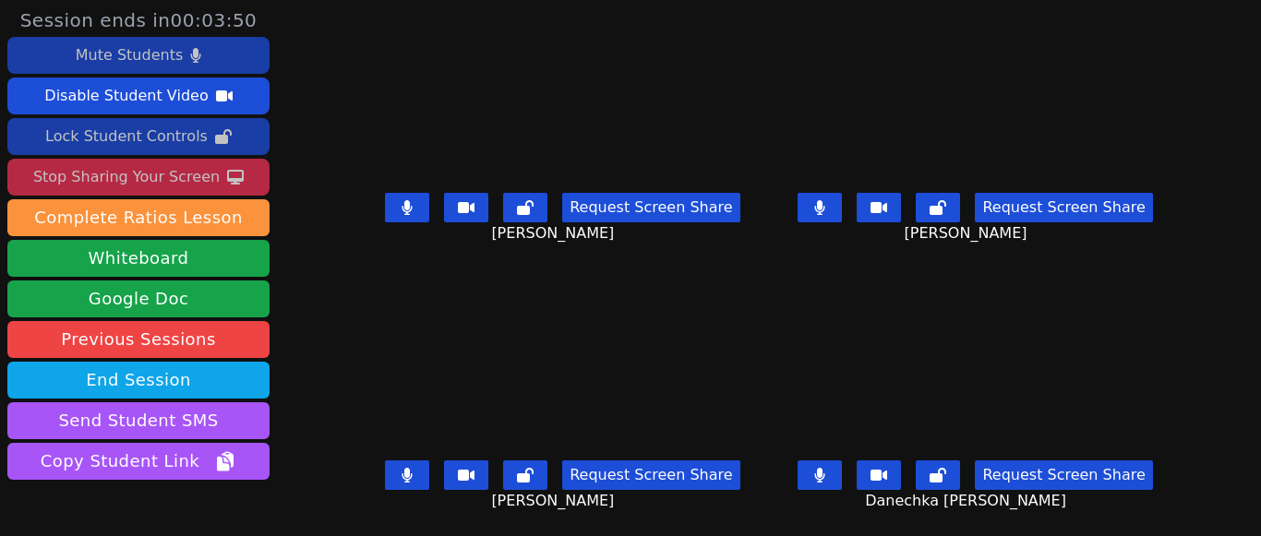
click at [218, 44] on button "Mute Students" at bounding box center [138, 55] width 262 height 37
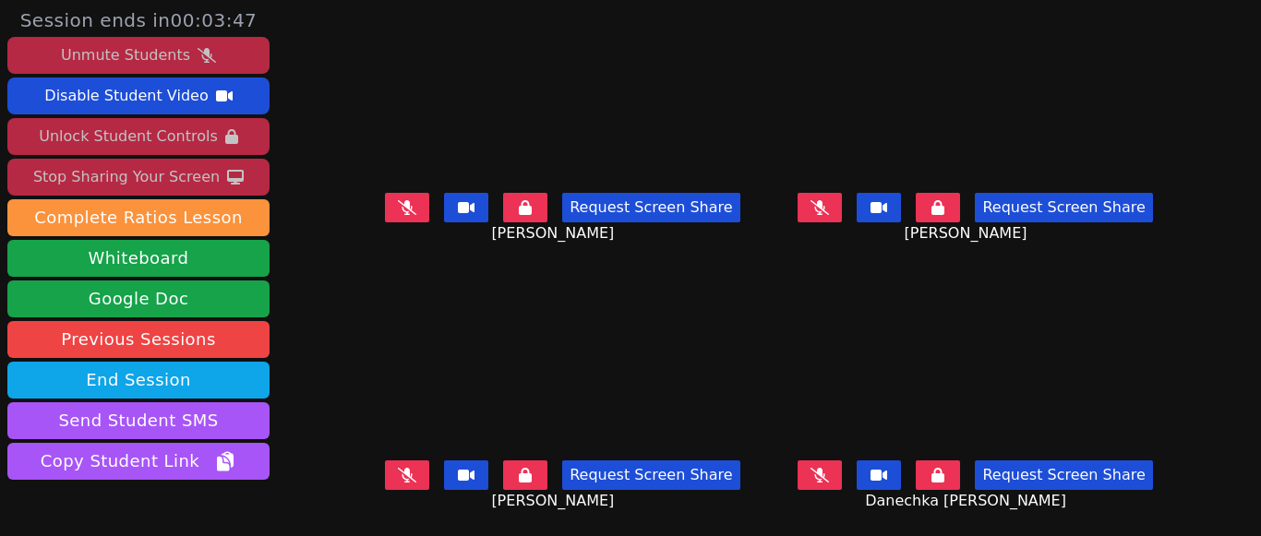
click at [218, 44] on button "Unmute Students" at bounding box center [138, 55] width 262 height 37
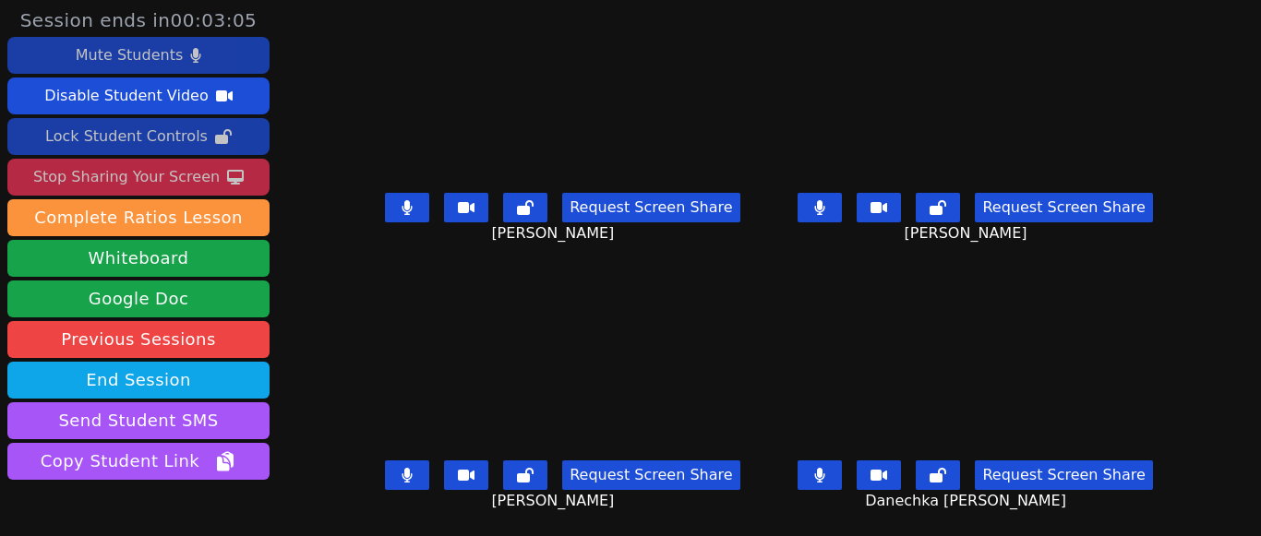
click at [174, 73] on button "Mute Students" at bounding box center [138, 55] width 262 height 37
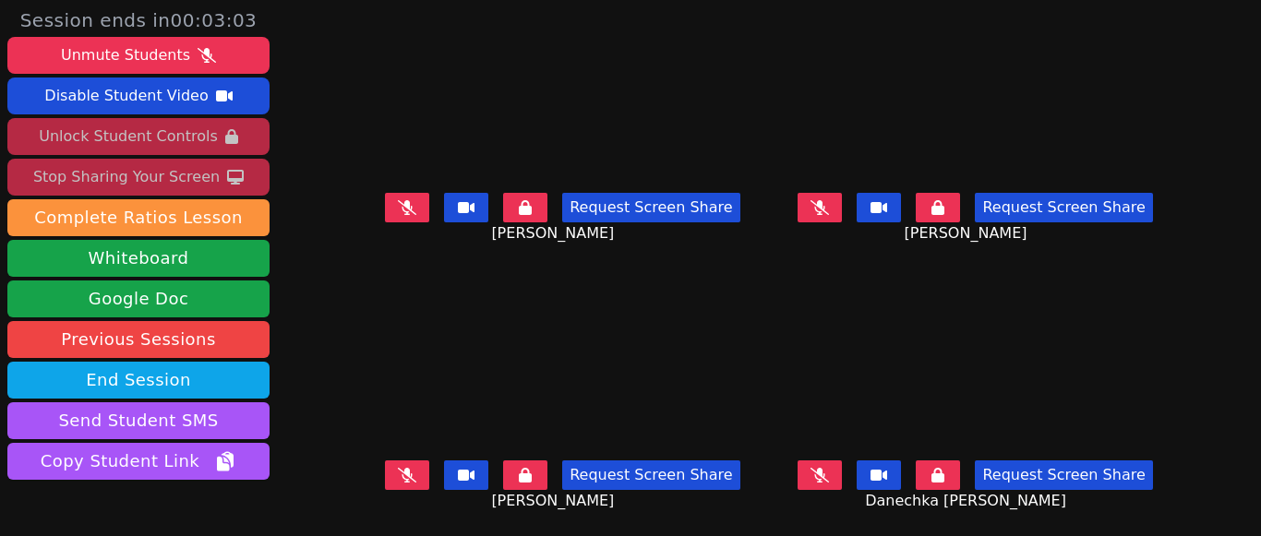
click at [167, 132] on div "Unlock Student Controls" at bounding box center [128, 137] width 178 height 30
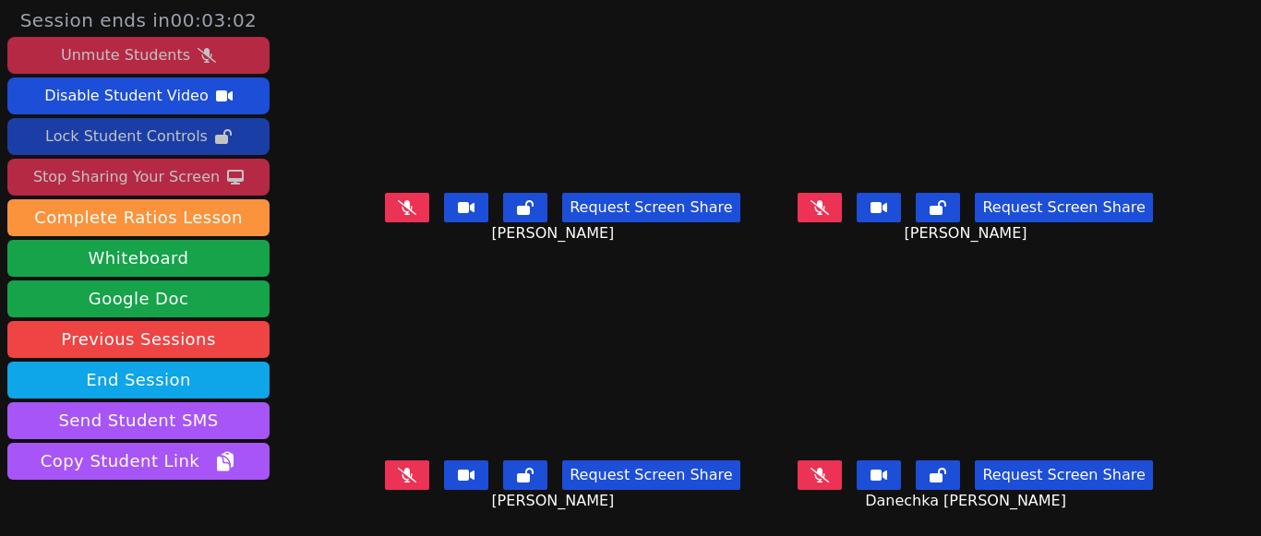
click at [163, 53] on div "Unmute Students" at bounding box center [125, 56] width 129 height 30
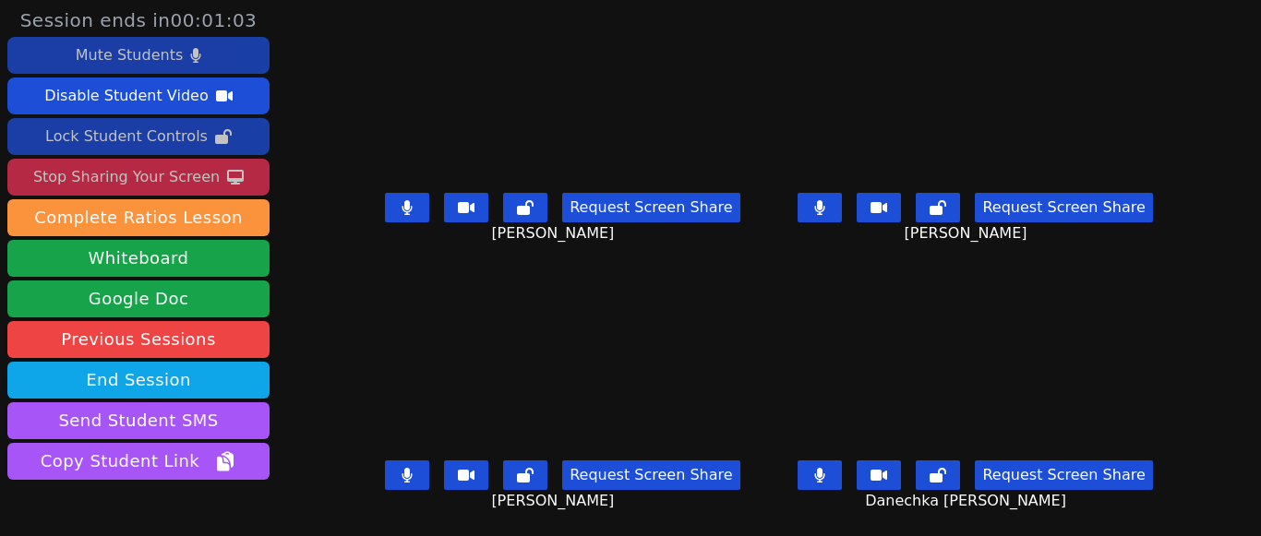
click at [815, 477] on icon at bounding box center [820, 475] width 10 height 15
click at [420, 476] on button at bounding box center [407, 476] width 44 height 30
click at [406, 212] on button at bounding box center [407, 208] width 44 height 30
click at [413, 202] on icon at bounding box center [407, 206] width 18 height 15
click at [416, 480] on icon at bounding box center [407, 475] width 18 height 15
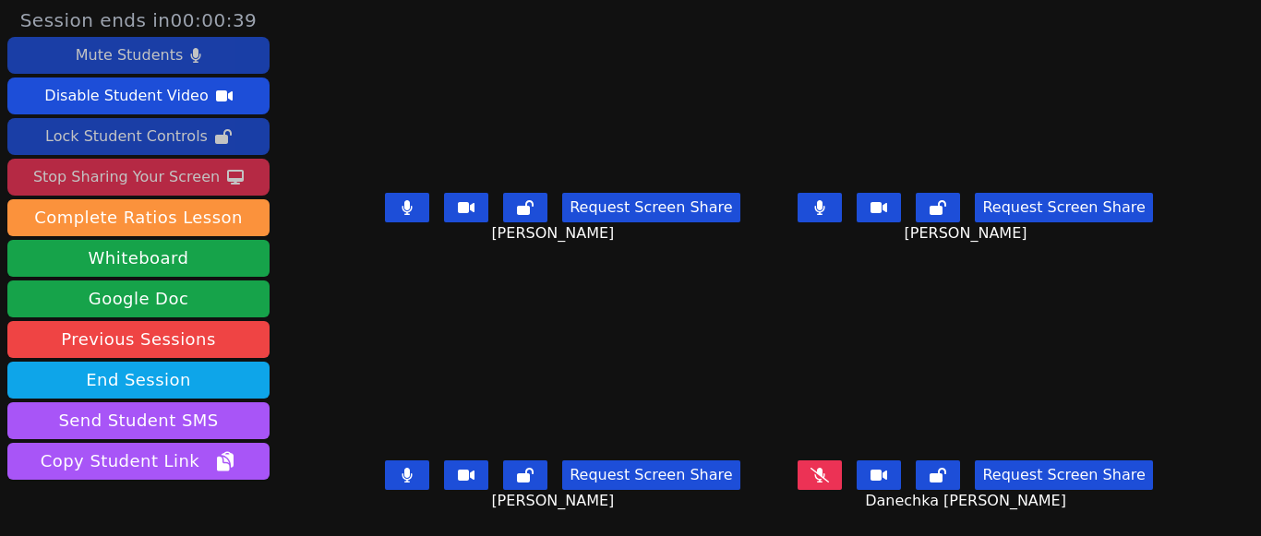
click at [810, 483] on icon at bounding box center [819, 475] width 18 height 15
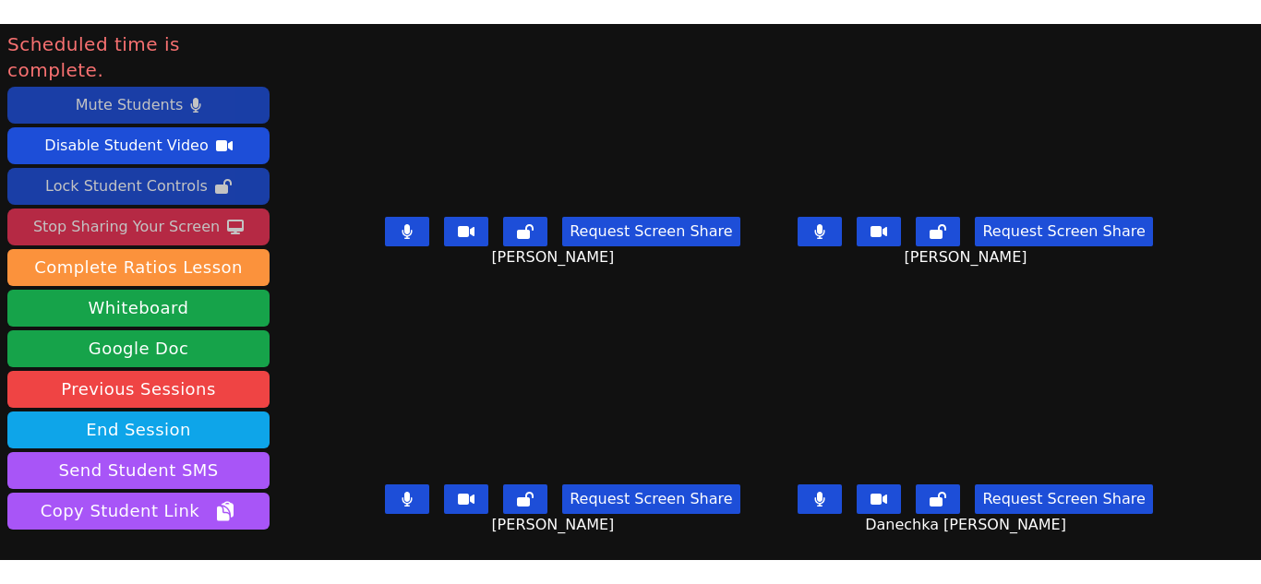
scroll to position [102, 0]
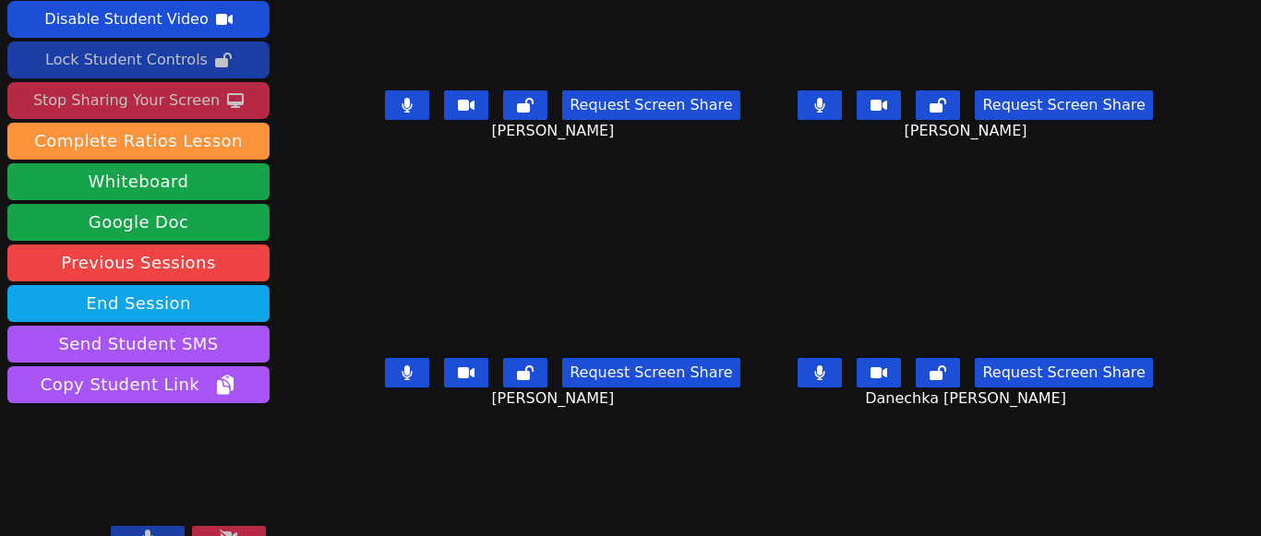
click at [150, 86] on div "Stop Sharing Your Screen" at bounding box center [126, 101] width 186 height 30
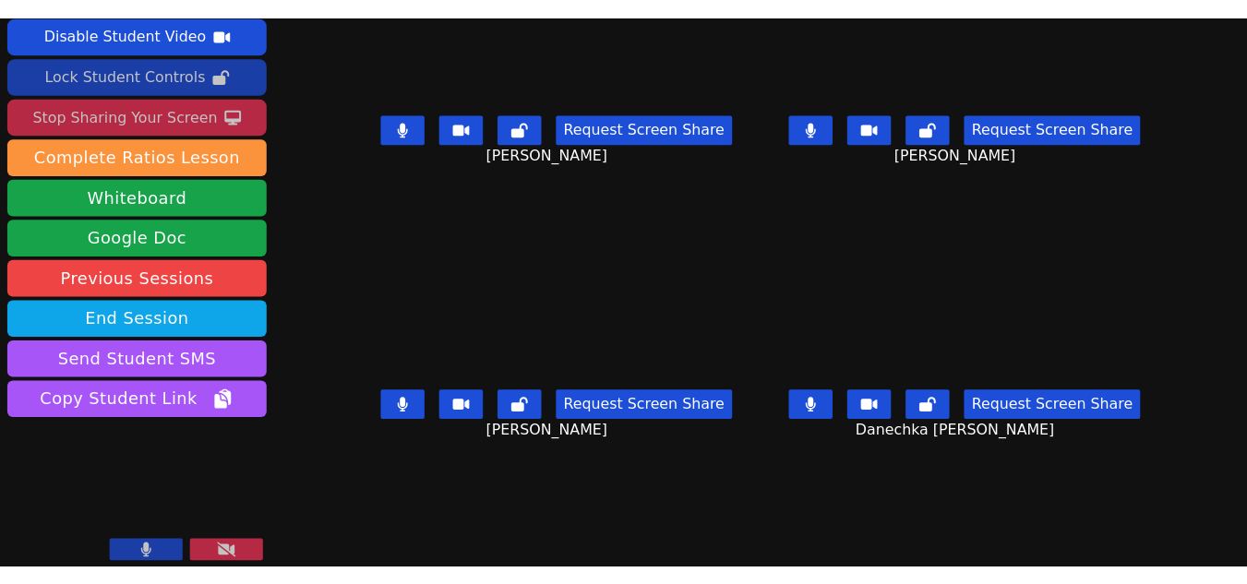
scroll to position [54, 0]
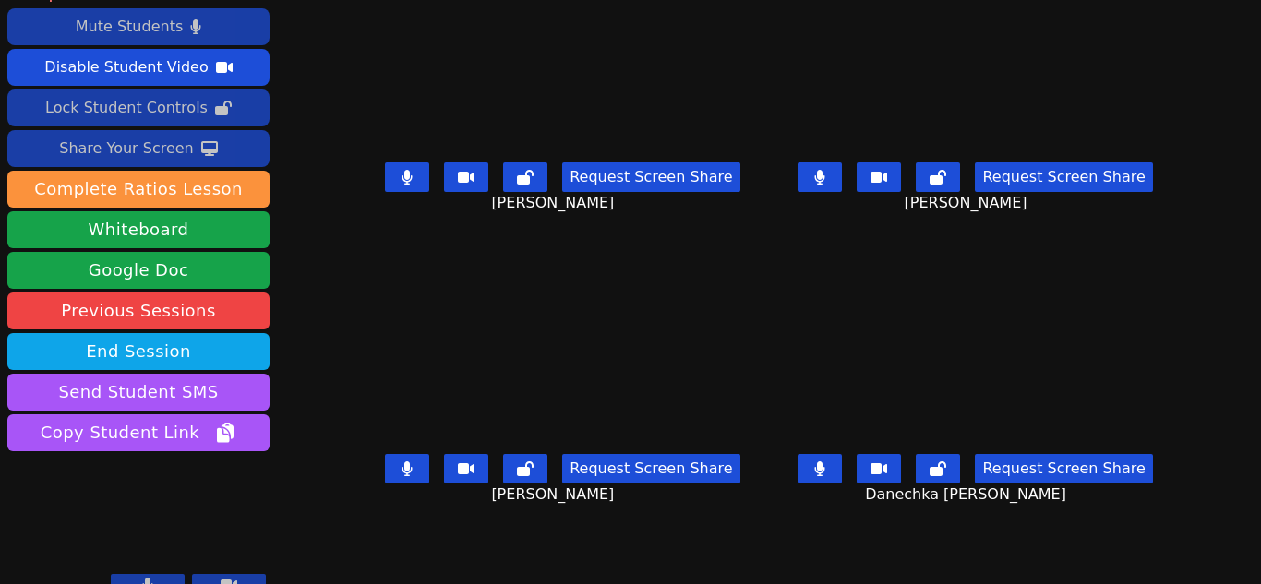
click at [239, 574] on button at bounding box center [229, 585] width 74 height 22
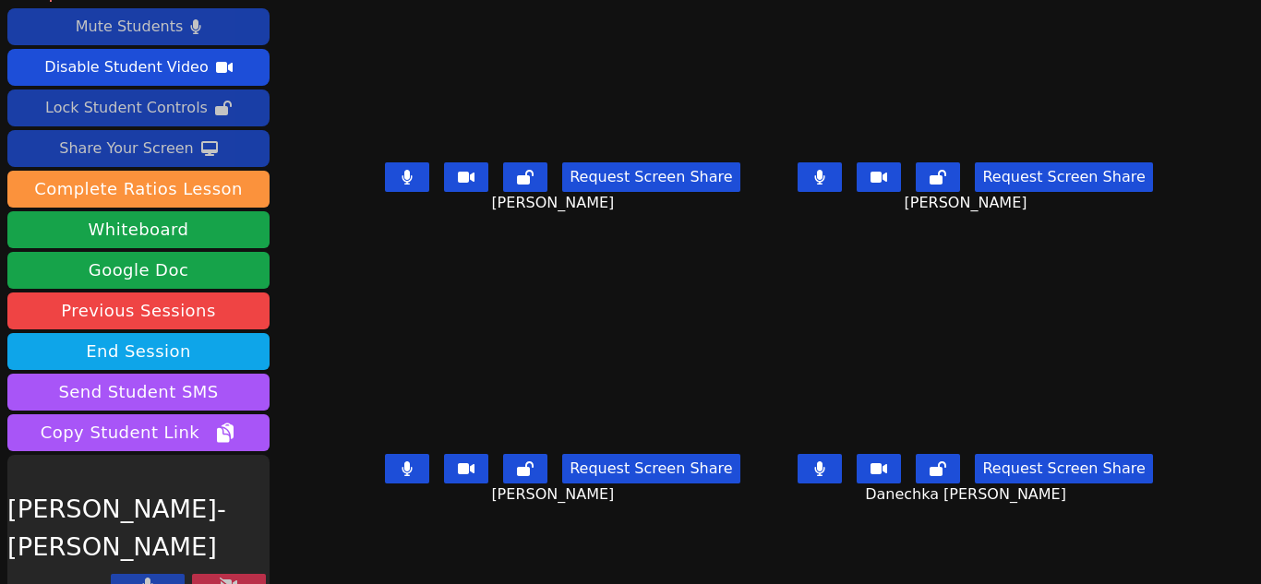
click at [239, 574] on button at bounding box center [229, 585] width 74 height 22
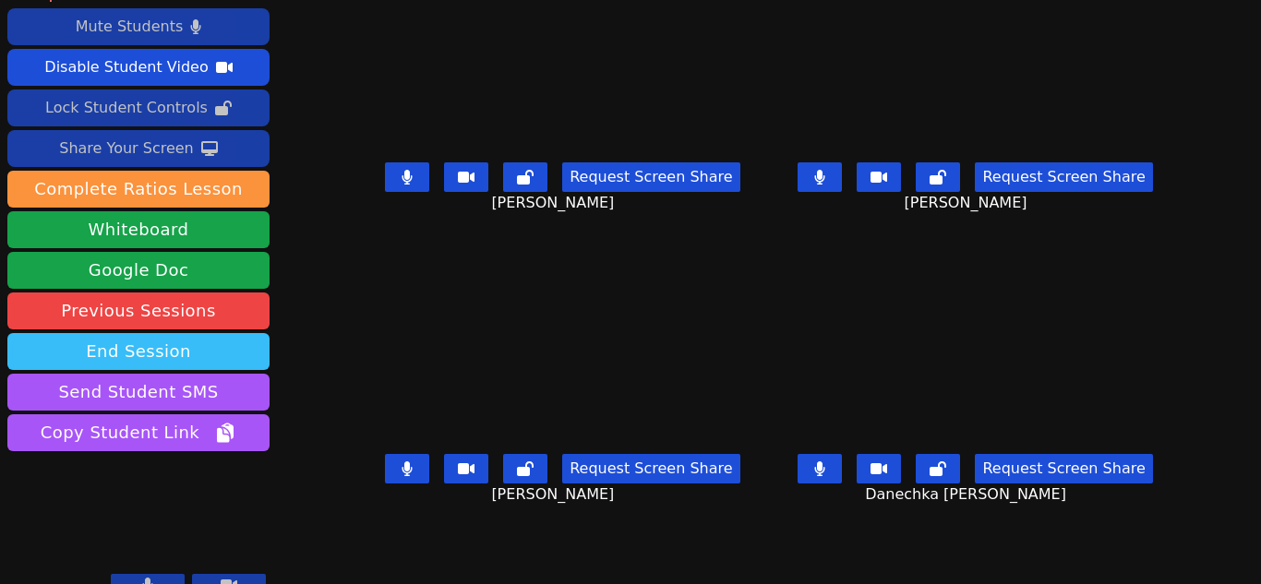
click at [178, 333] on button "End Session" at bounding box center [138, 351] width 262 height 37
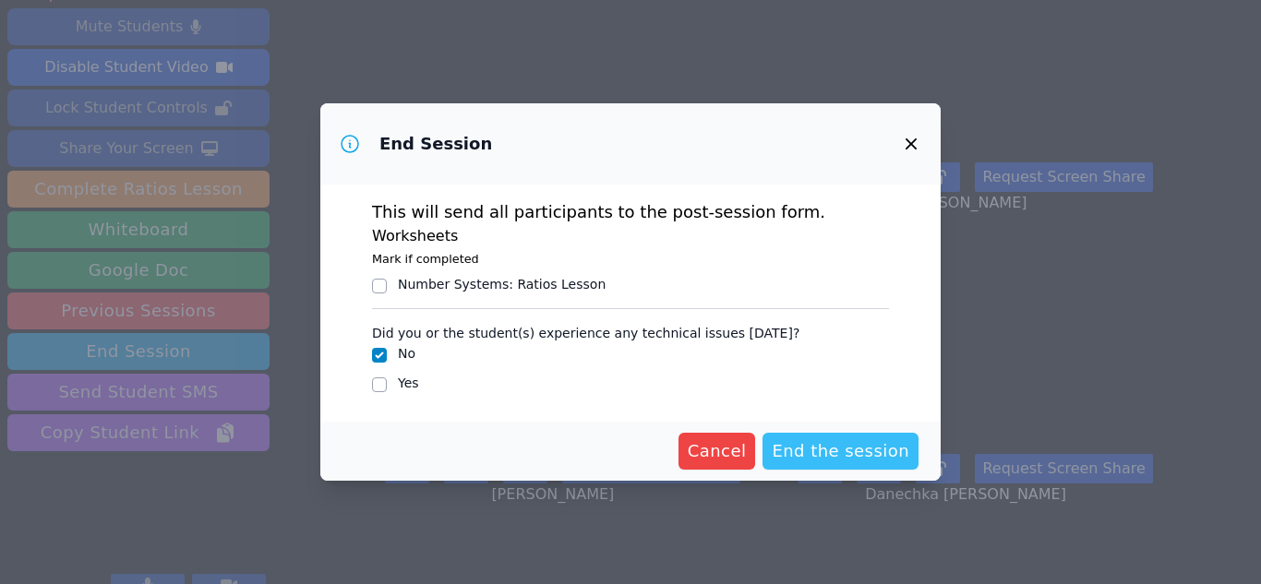
click at [830, 445] on span "End the session" at bounding box center [841, 451] width 138 height 26
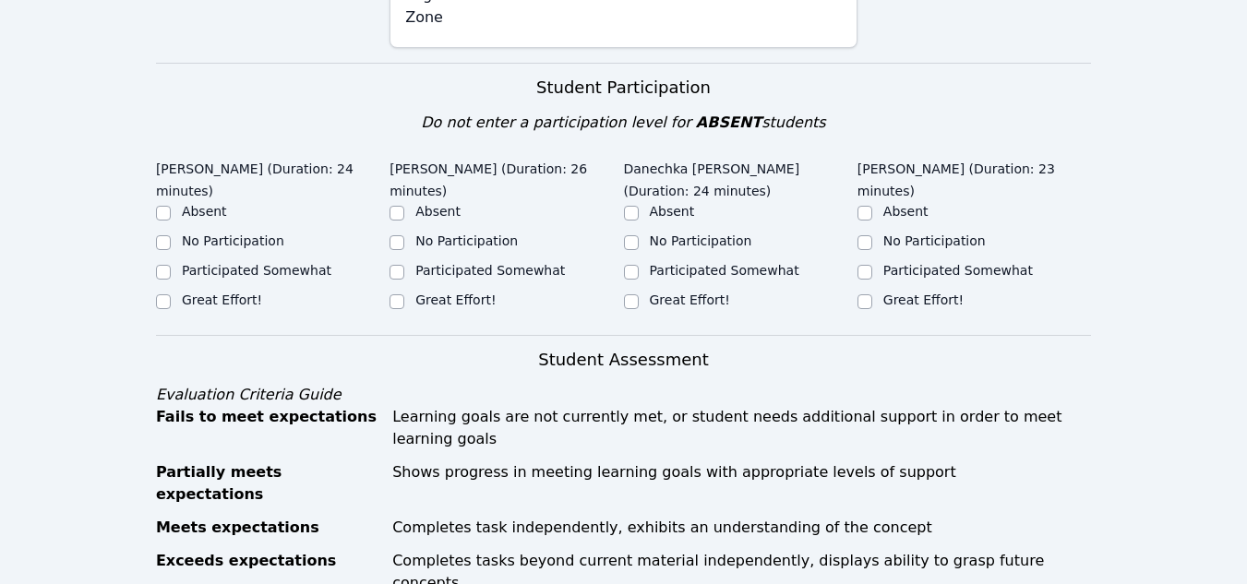
scroll to position [598, 0]
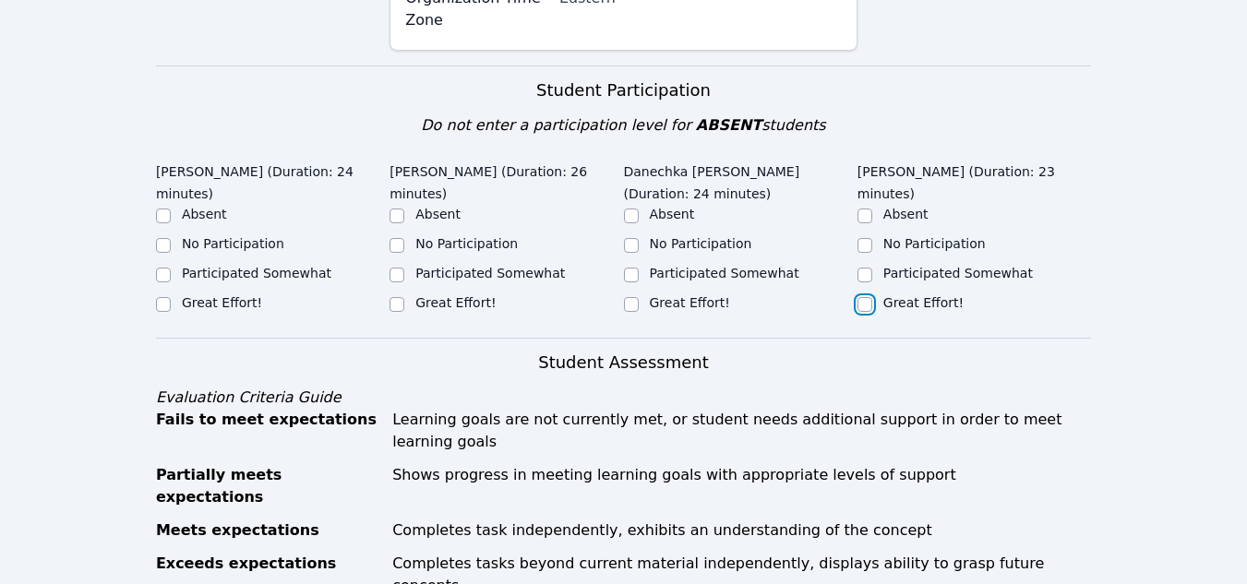
click at [868, 297] on input "Great Effort!" at bounding box center [864, 304] width 15 height 15
checkbox input "true"
click at [627, 297] on input "Great Effort!" at bounding box center [631, 304] width 15 height 15
checkbox input "true"
click at [425, 295] on label "Great Effort!" at bounding box center [455, 302] width 80 height 15
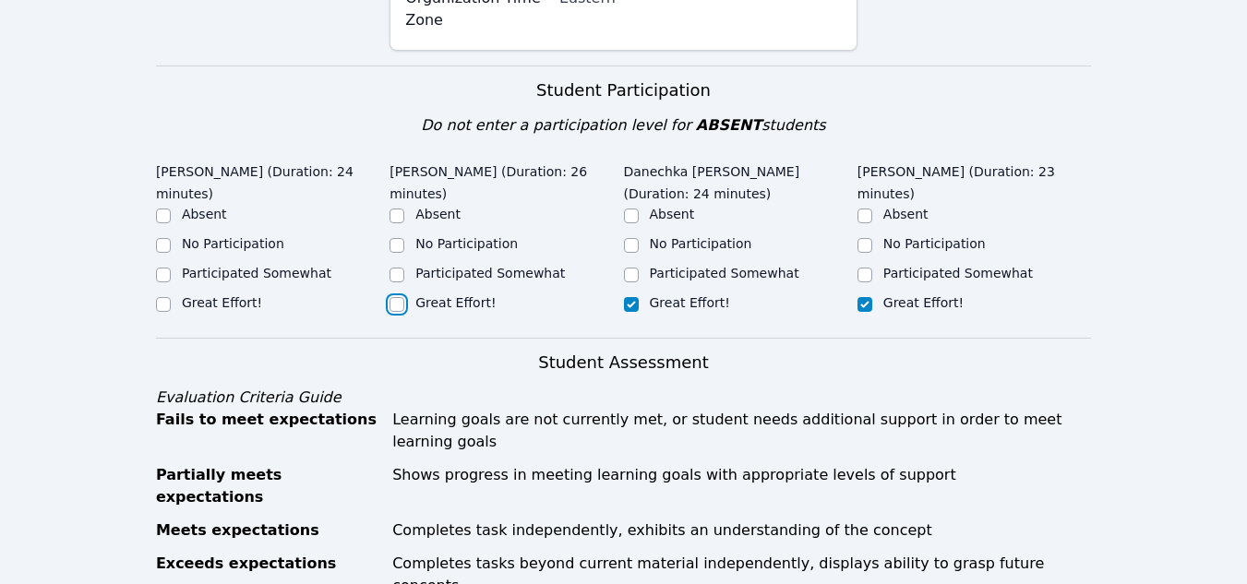
click at [404, 297] on input "Great Effort!" at bounding box center [396, 304] width 15 height 15
checkbox input "true"
click at [199, 295] on label "Great Effort!" at bounding box center [222, 302] width 80 height 15
click at [171, 297] on input "Great Effort!" at bounding box center [163, 304] width 15 height 15
checkbox input "true"
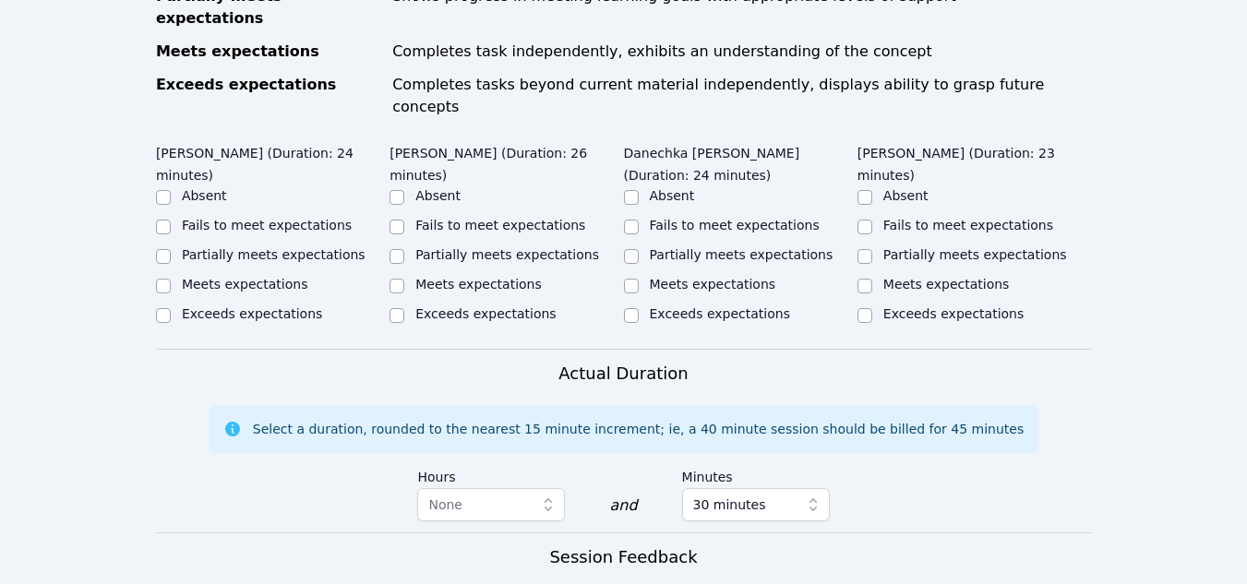
scroll to position [1078, 0]
click at [173, 304] on div "Exceeds expectations" at bounding box center [273, 315] width 234 height 22
click at [165, 307] on input "Exceeds expectations" at bounding box center [163, 314] width 15 height 15
checkbox input "true"
click at [404, 307] on input "Exceeds expectations" at bounding box center [396, 314] width 15 height 15
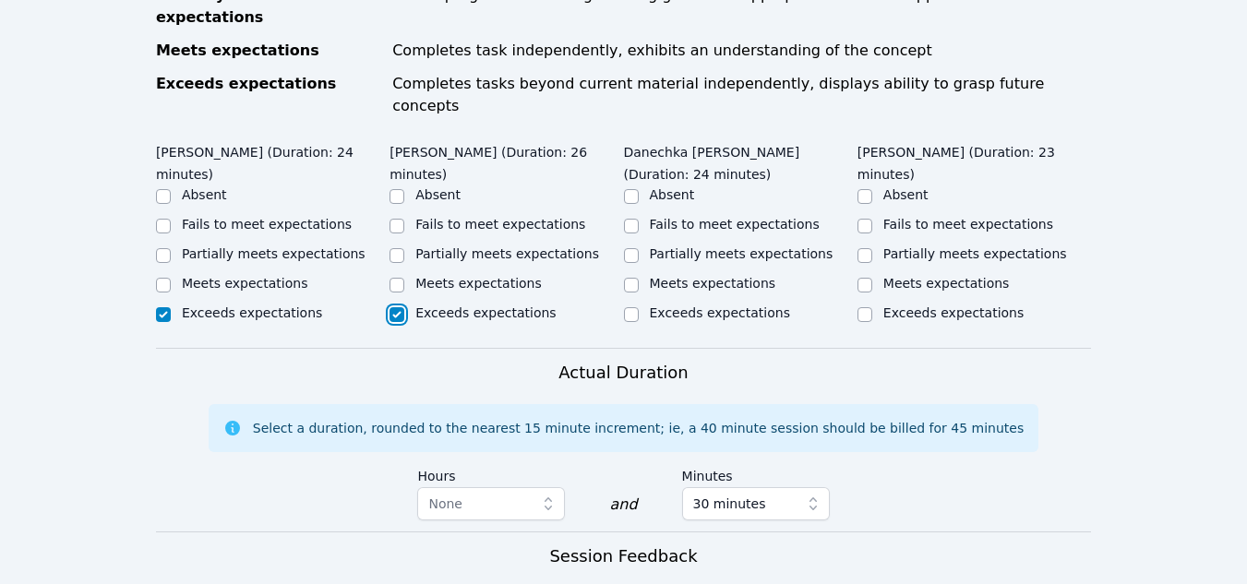
checkbox input "true"
click at [652, 304] on div "Exceeds expectations" at bounding box center [741, 315] width 234 height 22
click at [632, 307] on input "Exceeds expectations" at bounding box center [631, 314] width 15 height 15
checkbox input "true"
click at [869, 307] on input "Exceeds expectations" at bounding box center [864, 314] width 15 height 15
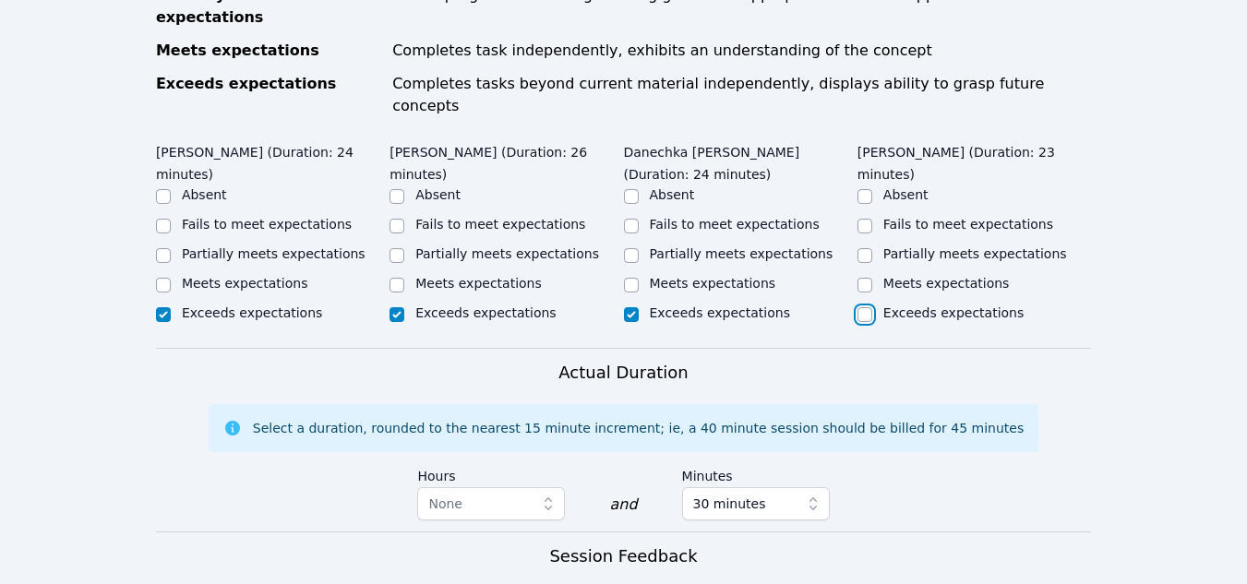
checkbox input "true"
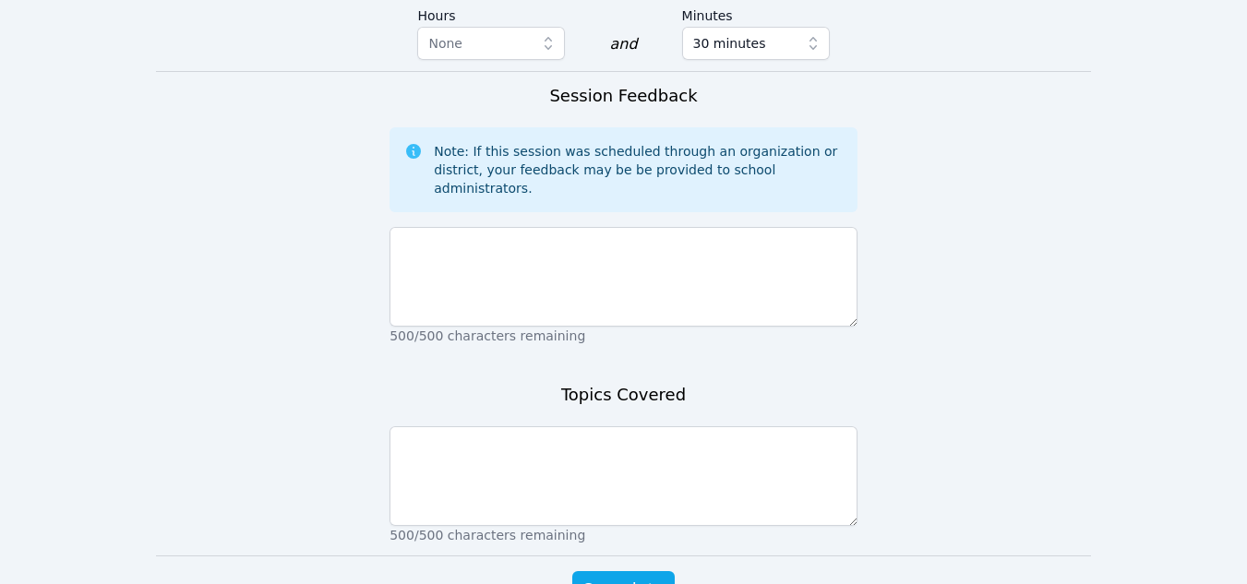
scroll to position [1539, 0]
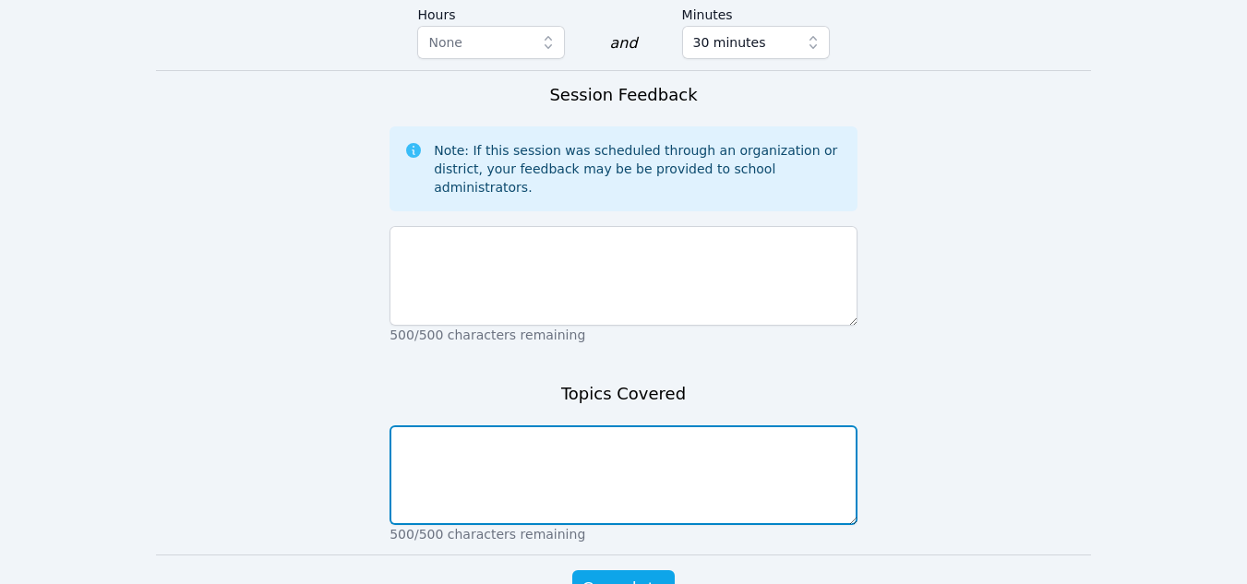
click at [560, 425] on textarea at bounding box center [623, 475] width 468 height 100
type textarea "Intro, Tutorial, Area"
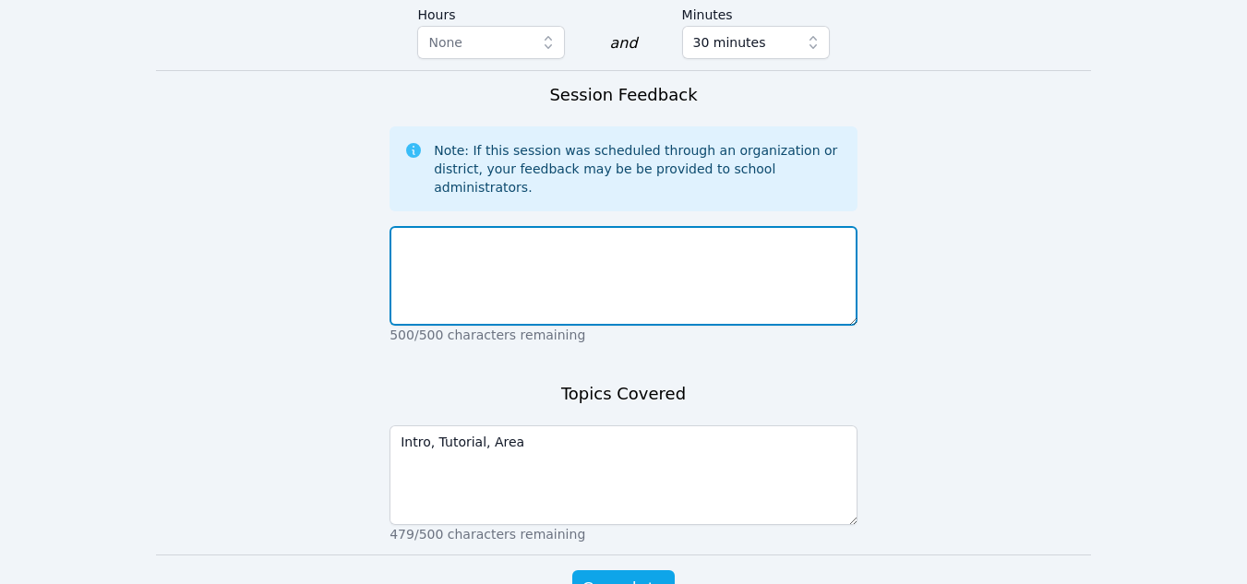
click at [488, 226] on textarea at bounding box center [623, 276] width 468 height 100
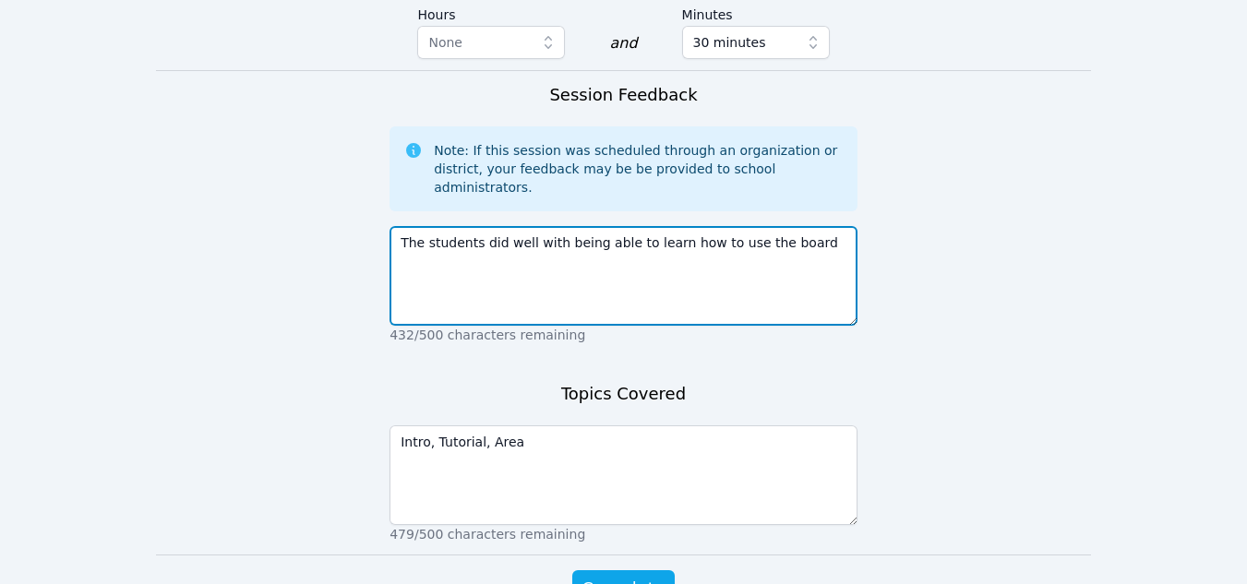
click at [788, 226] on textarea "The students did well with being able to learn how to use the board" at bounding box center [623, 276] width 468 height 100
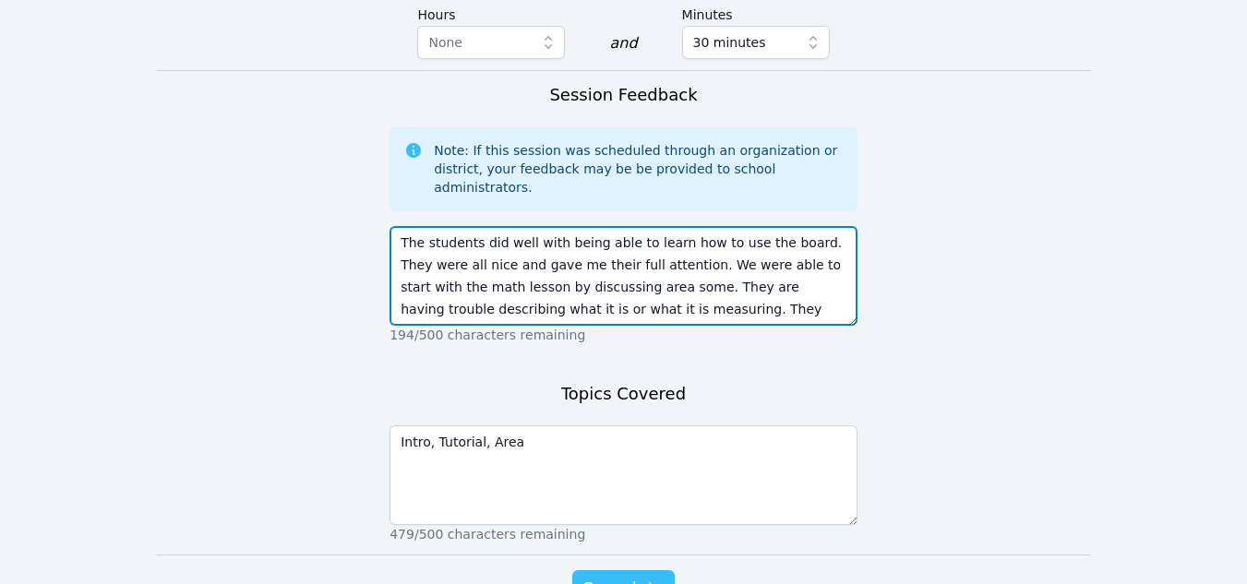
type textarea "The students did well with being able to learn how to use the board. They were …"
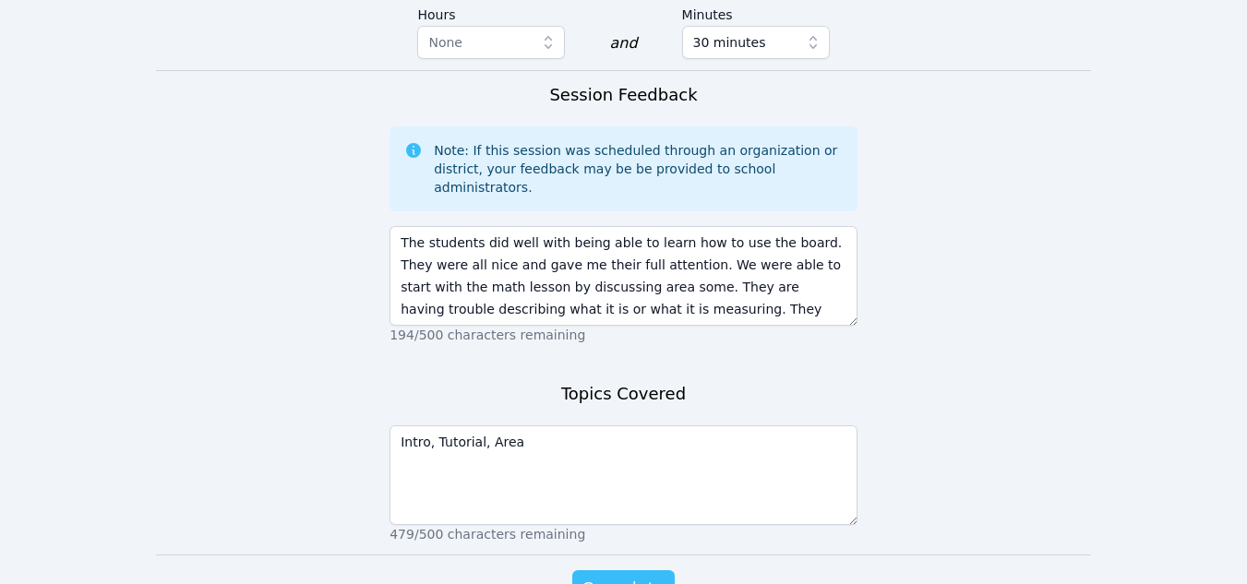
click at [650, 576] on span "Complete" at bounding box center [622, 589] width 83 height 26
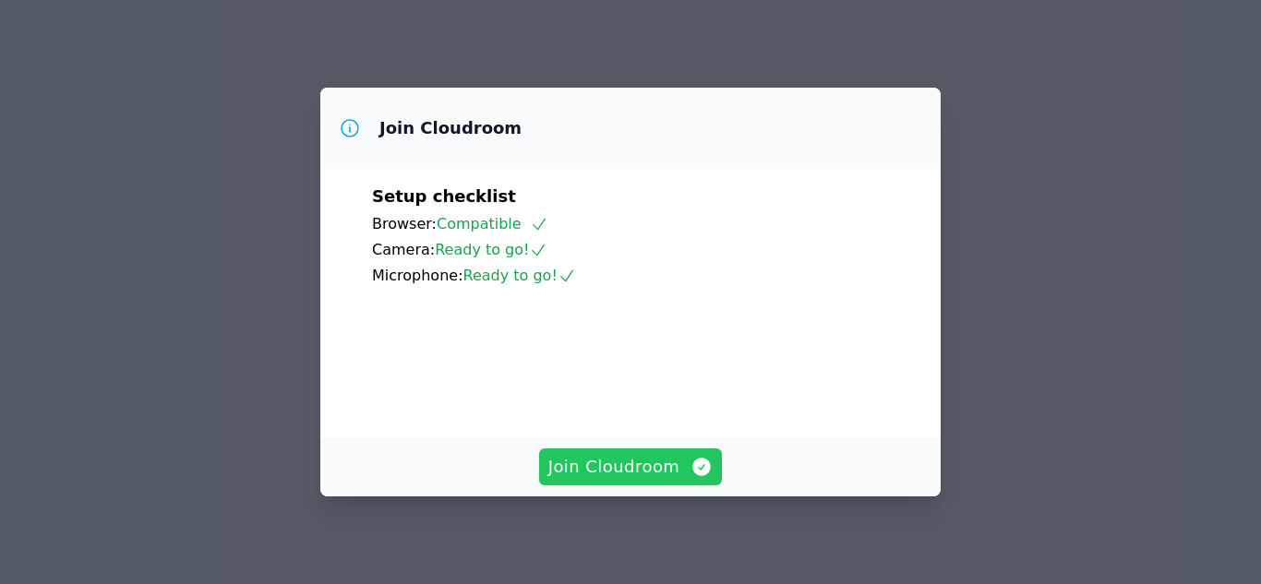
click at [652, 476] on span "Join Cloudroom" at bounding box center [630, 467] width 165 height 26
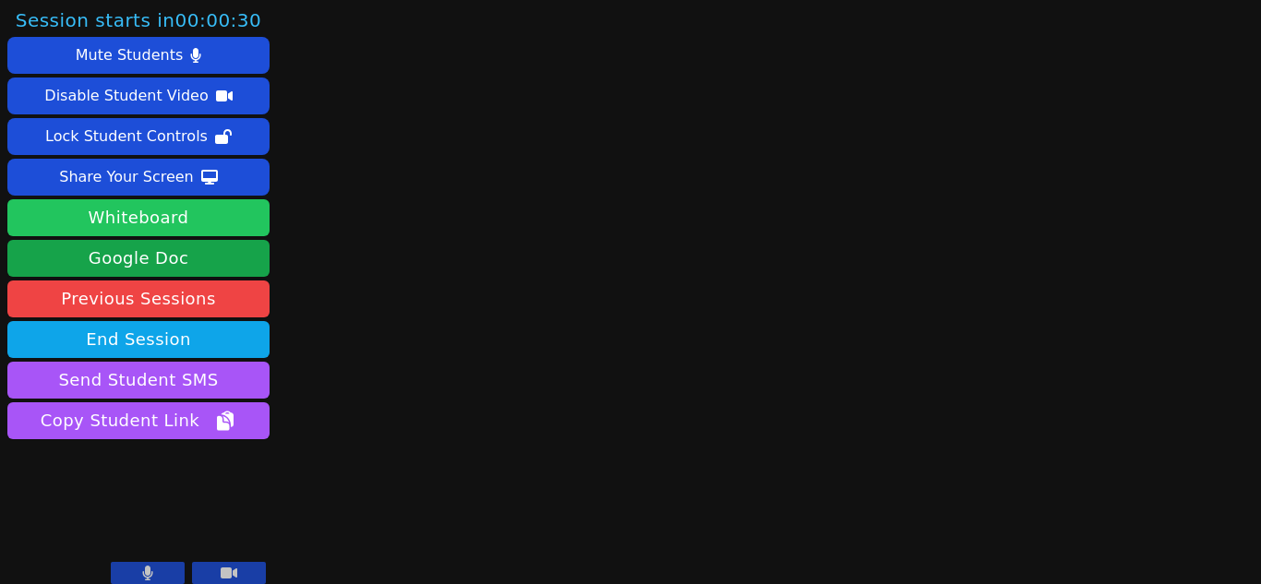
click at [150, 221] on button "Whiteboard" at bounding box center [138, 217] width 262 height 37
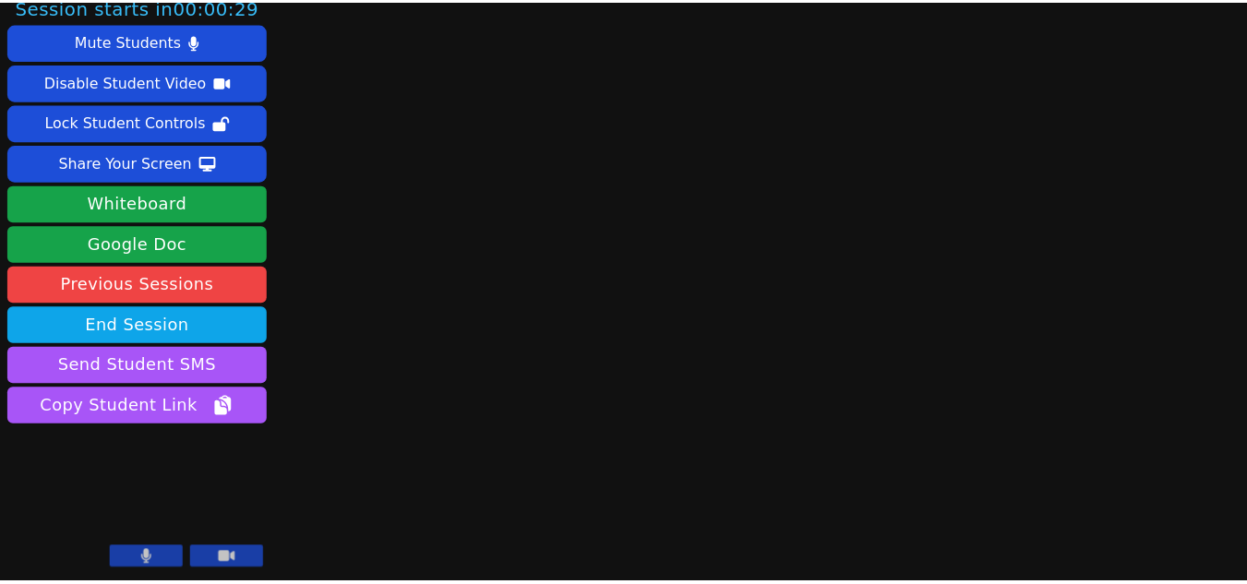
scroll to position [14, 0]
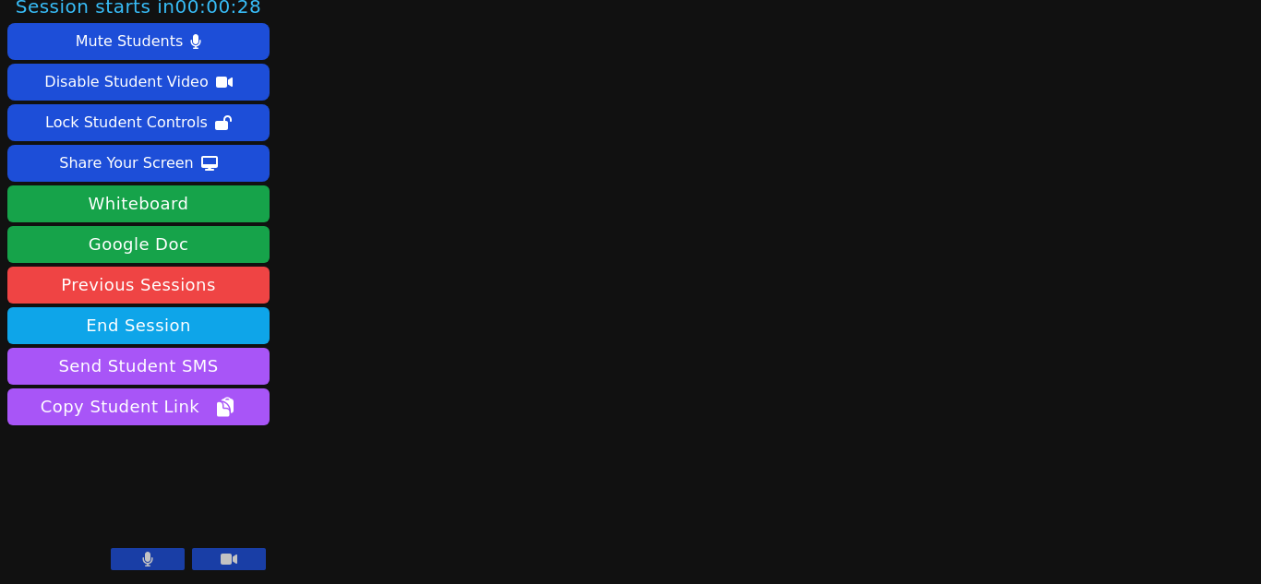
click at [129, 553] on button at bounding box center [148, 559] width 74 height 22
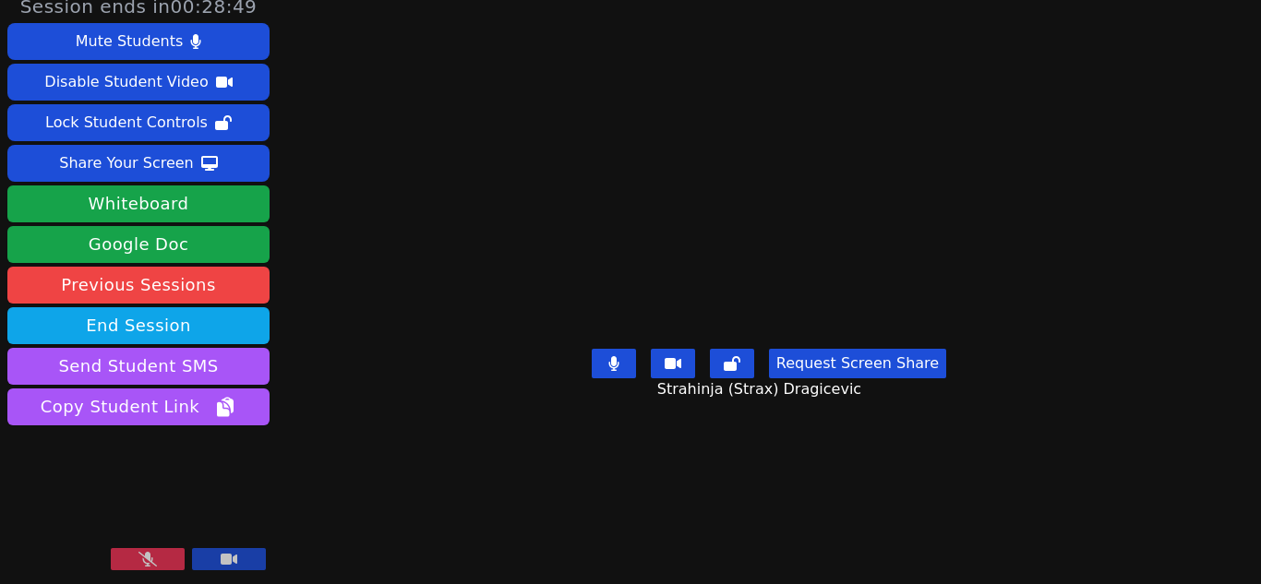
click at [128, 558] on button at bounding box center [148, 559] width 74 height 22
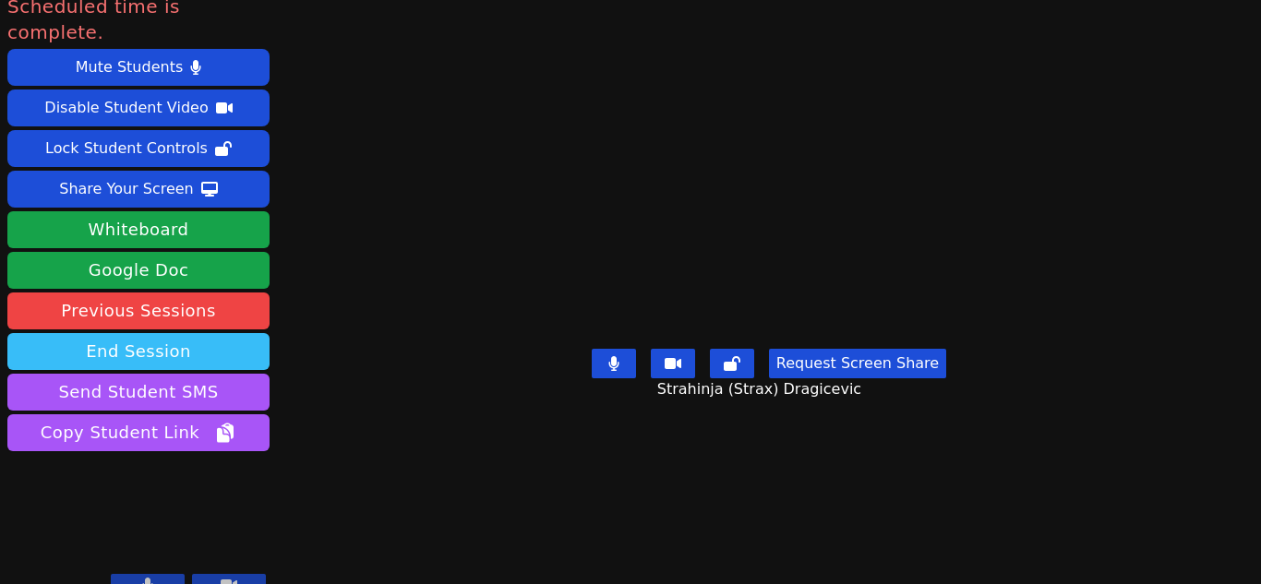
click at [148, 333] on button "End Session" at bounding box center [138, 351] width 262 height 37
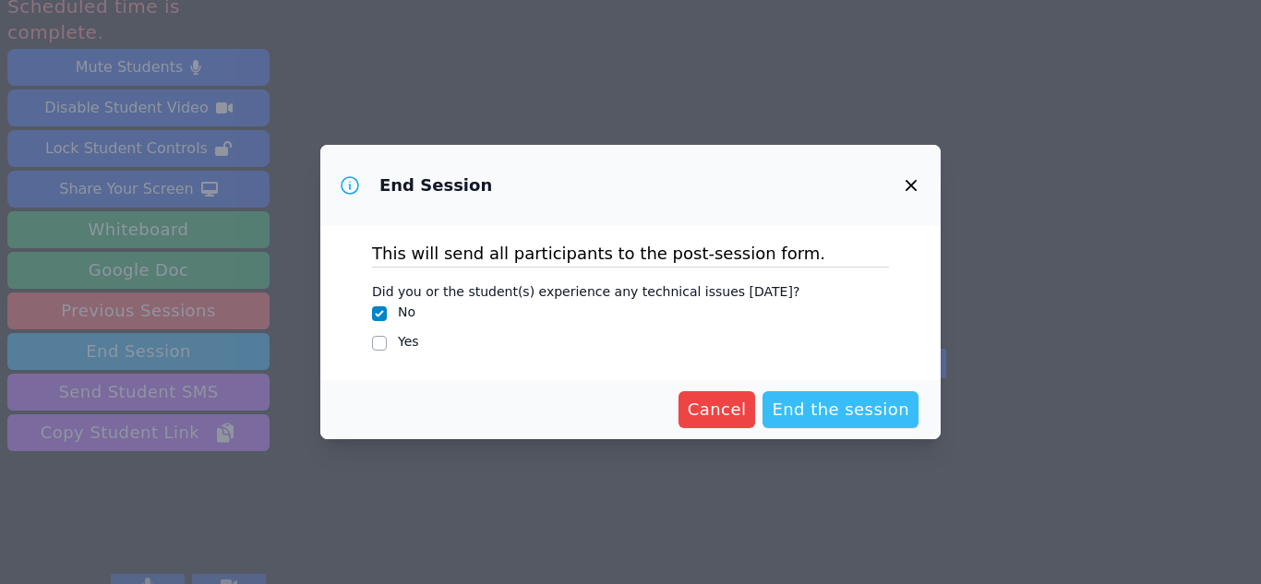
click at [816, 413] on span "End the session" at bounding box center [841, 410] width 138 height 26
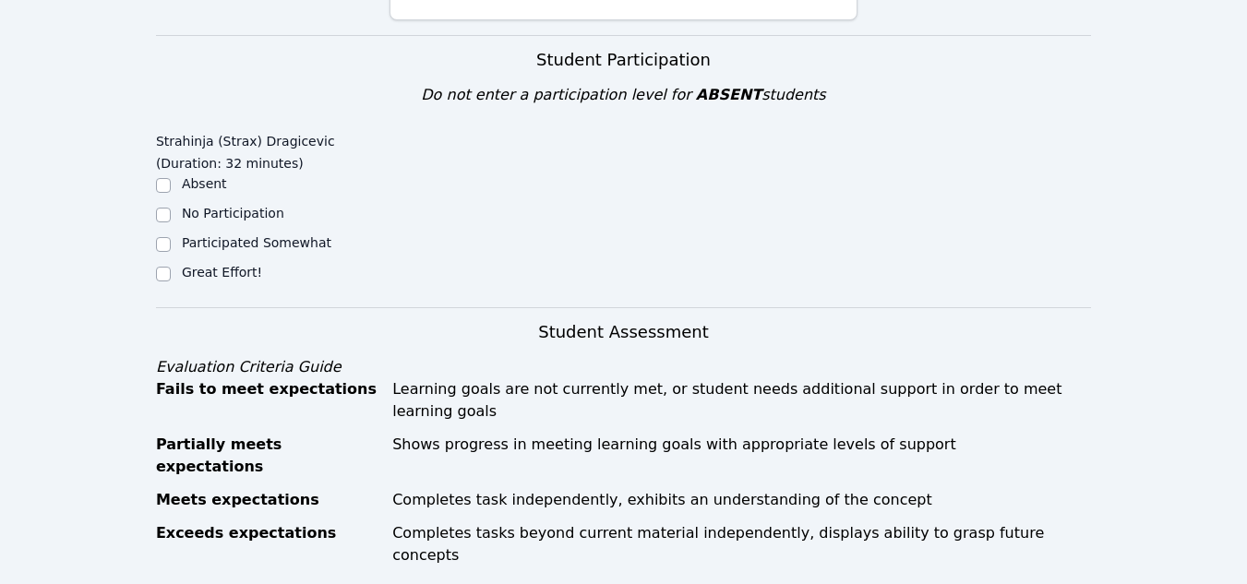
scroll to position [428, 0]
click at [169, 265] on div at bounding box center [163, 275] width 15 height 22
click at [163, 272] on input "Great Effort!" at bounding box center [163, 275] width 15 height 15
checkbox input "true"
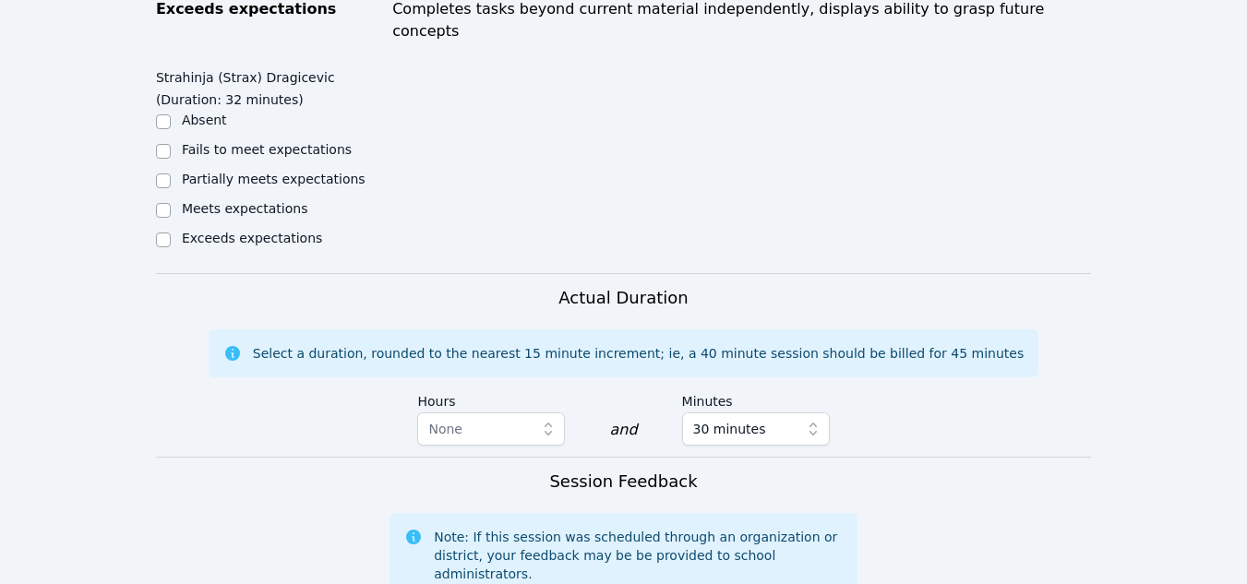
scroll to position [952, 0]
click at [165, 204] on input "Meets expectations" at bounding box center [163, 211] width 15 height 15
checkbox input "true"
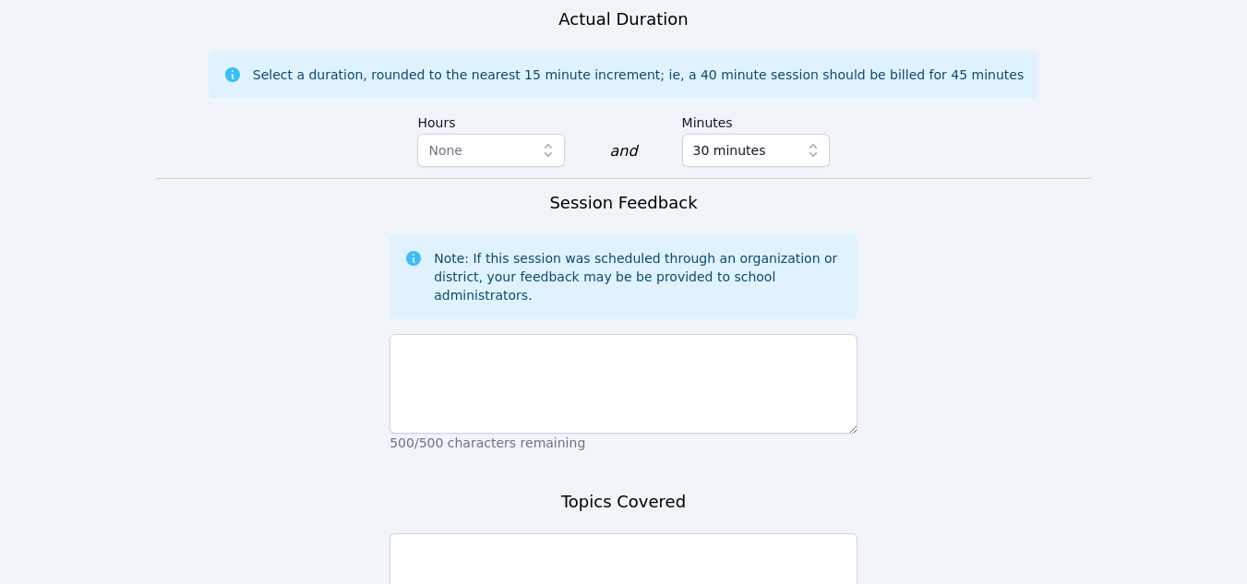
scroll to position [1234, 0]
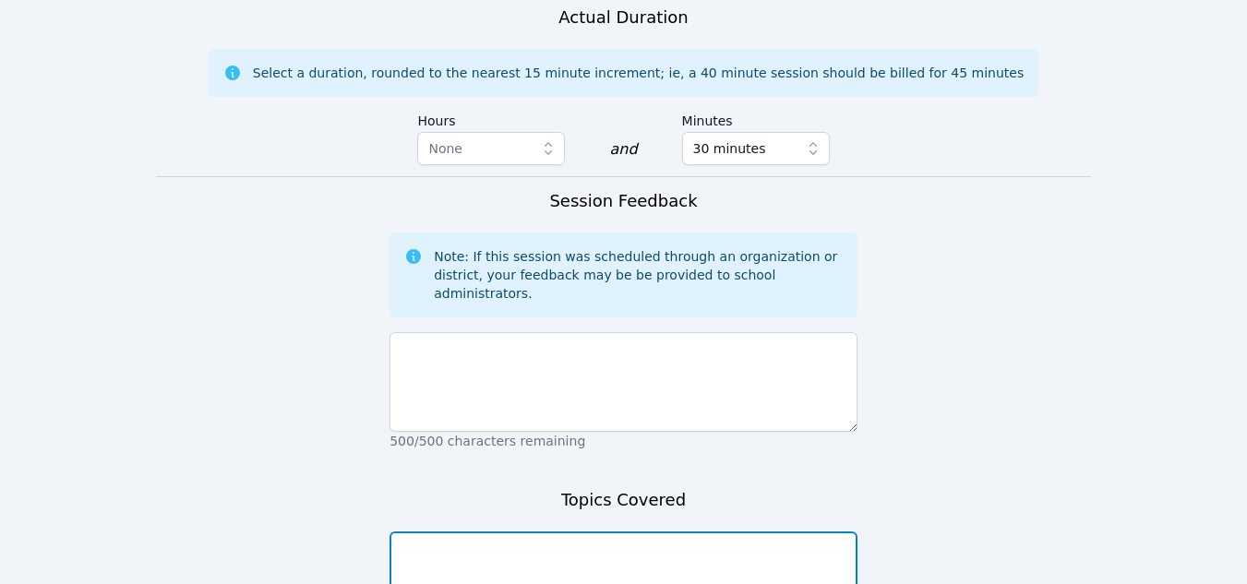
click at [551, 532] on textarea at bounding box center [623, 582] width 468 height 100
click at [619, 532] on textarea "Enlightenment, The Bill of Rights" at bounding box center [623, 582] width 468 height 100
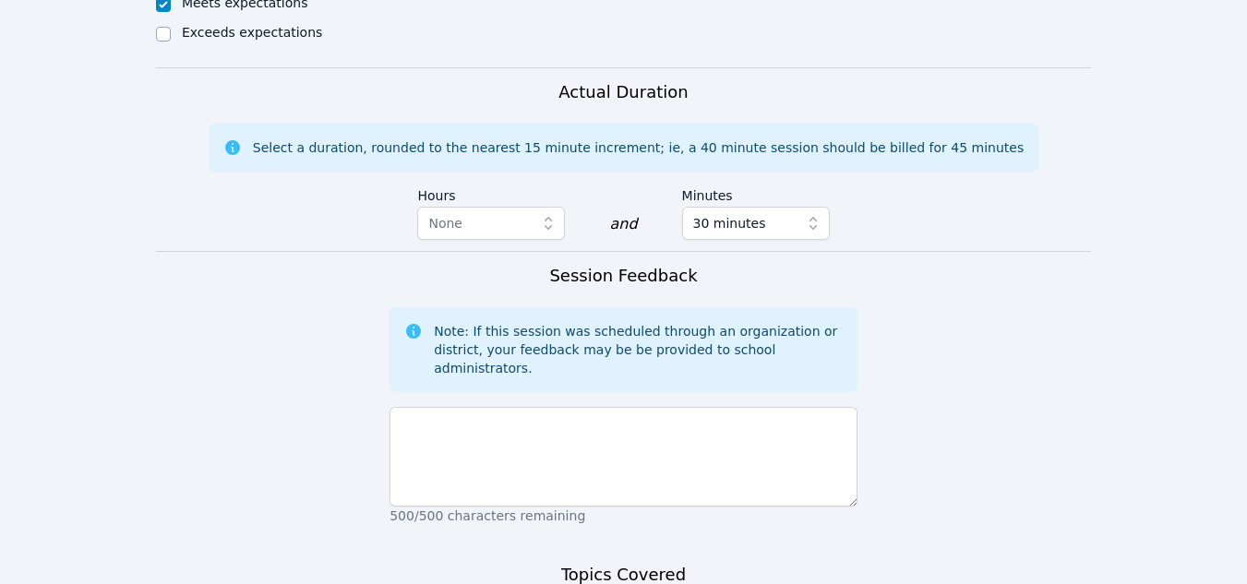
scroll to position [1157, 0]
type textarea "Enlightenment, The Bill of Rights, Early US History"
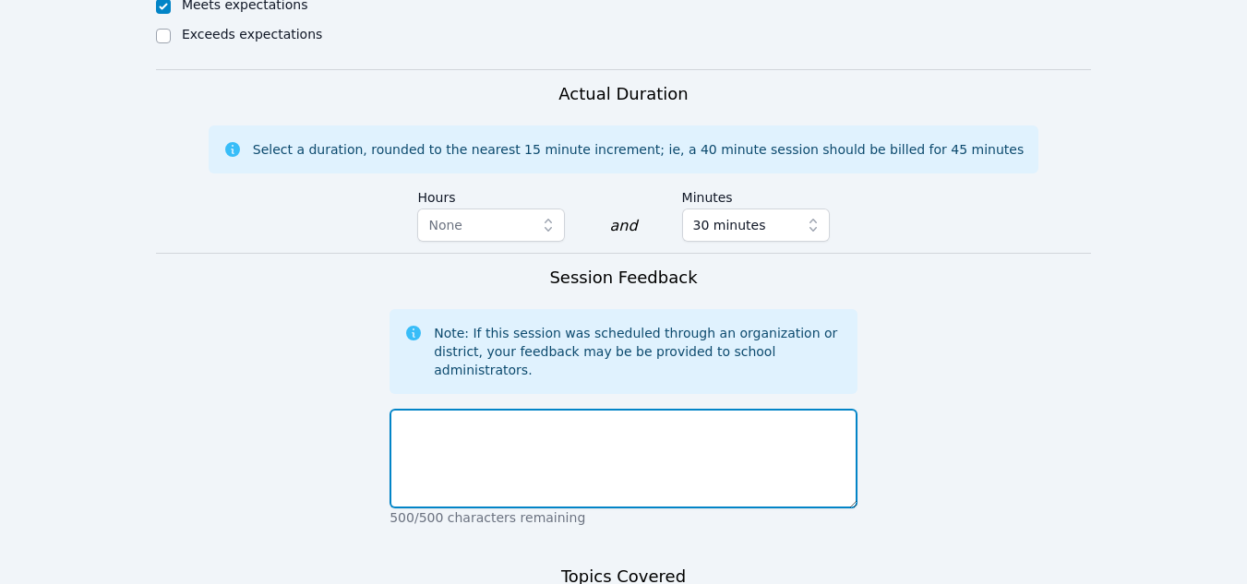
click at [503, 409] on textarea at bounding box center [623, 459] width 468 height 100
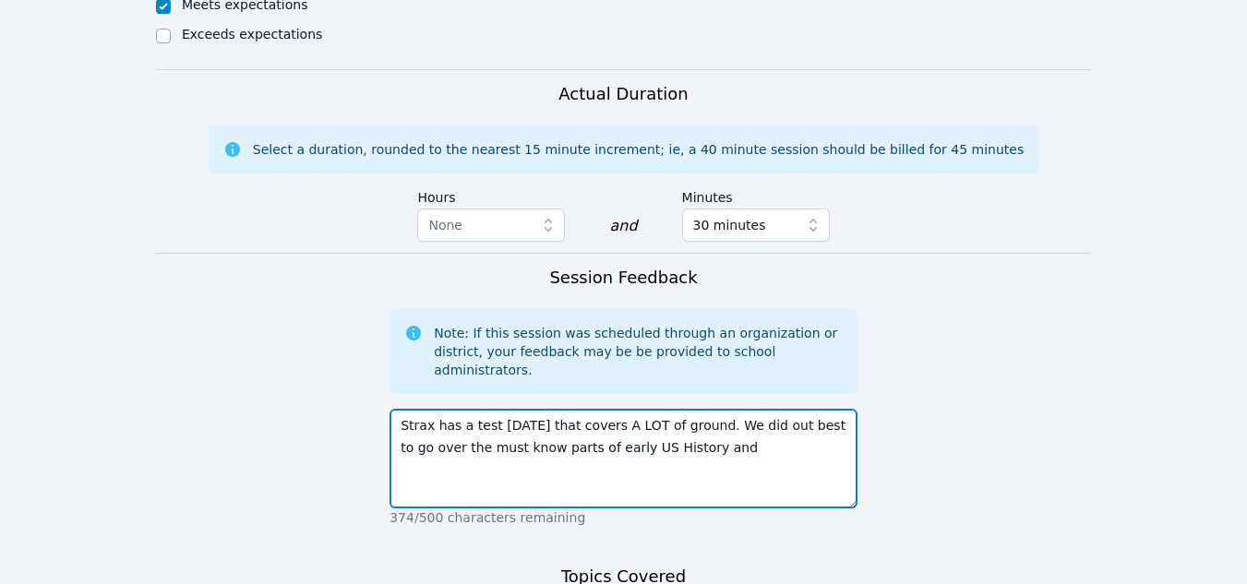
click at [624, 409] on textarea "Strax has a test [DATE] that covers A LOT of ground. We did out best to go over…" at bounding box center [623, 459] width 468 height 100
click at [687, 409] on textarea "Strax has a test [DATE] that covers A LOT of ground. We did out best to go over…" at bounding box center [623, 459] width 468 height 100
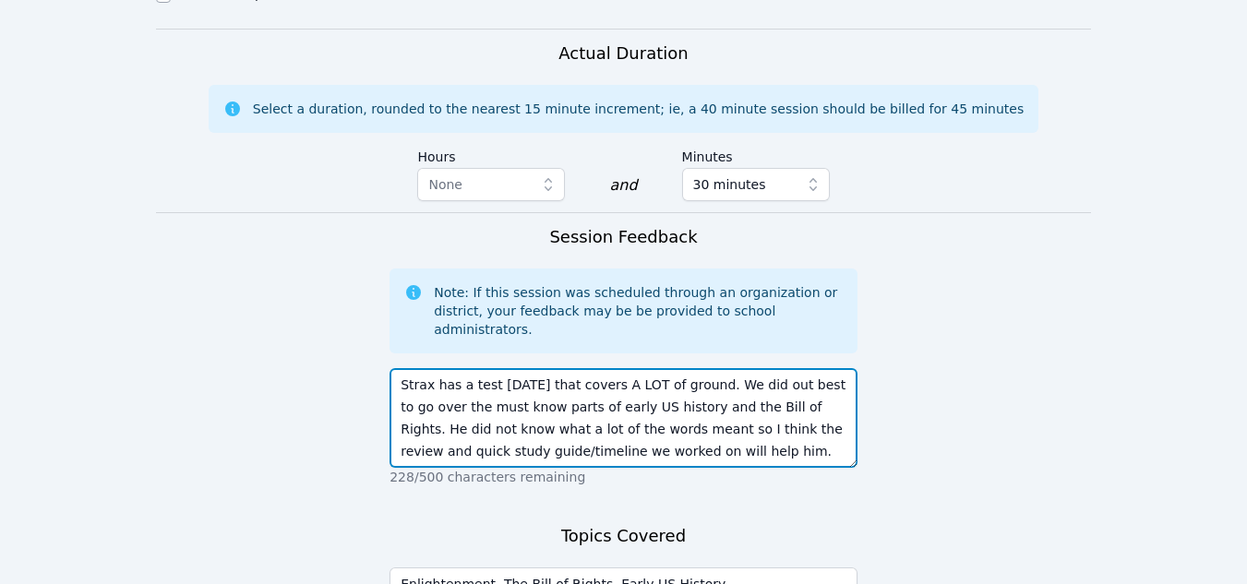
scroll to position [1367, 0]
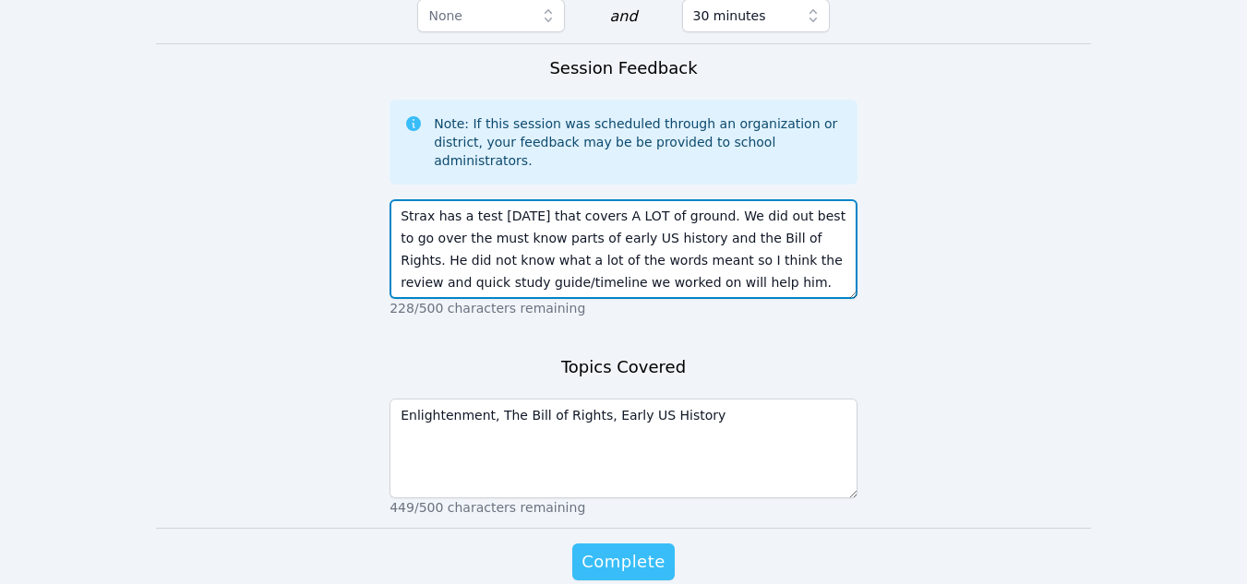
type textarea "Strax has a test [DATE] that covers A LOT of ground. We did out best to go over…"
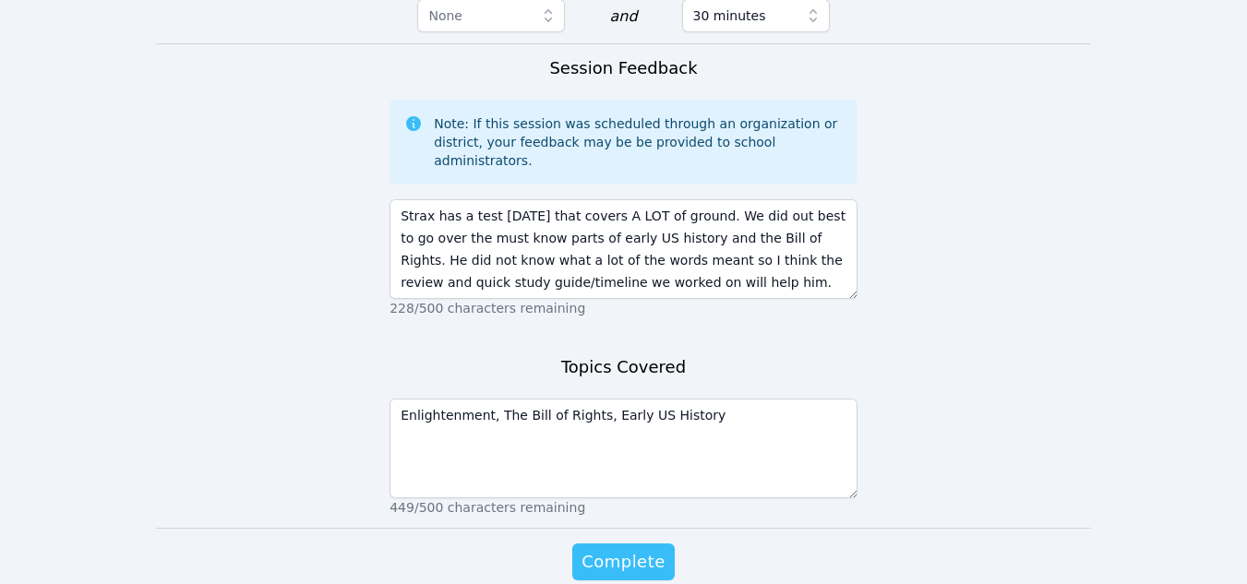
click at [646, 549] on span "Complete" at bounding box center [622, 562] width 83 height 26
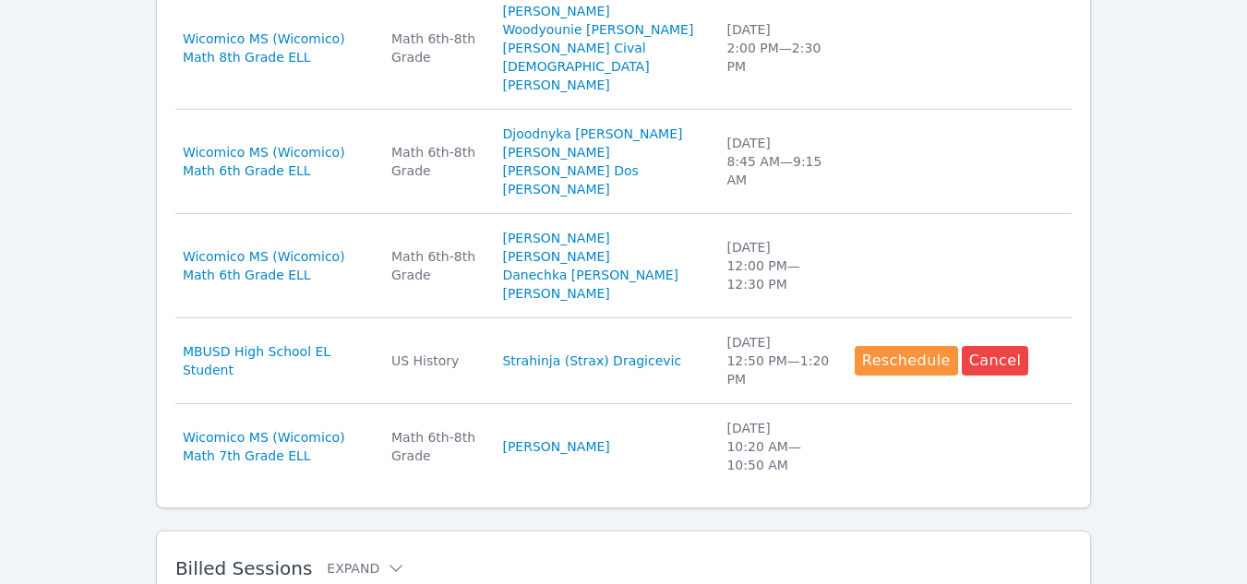
scroll to position [1197, 0]
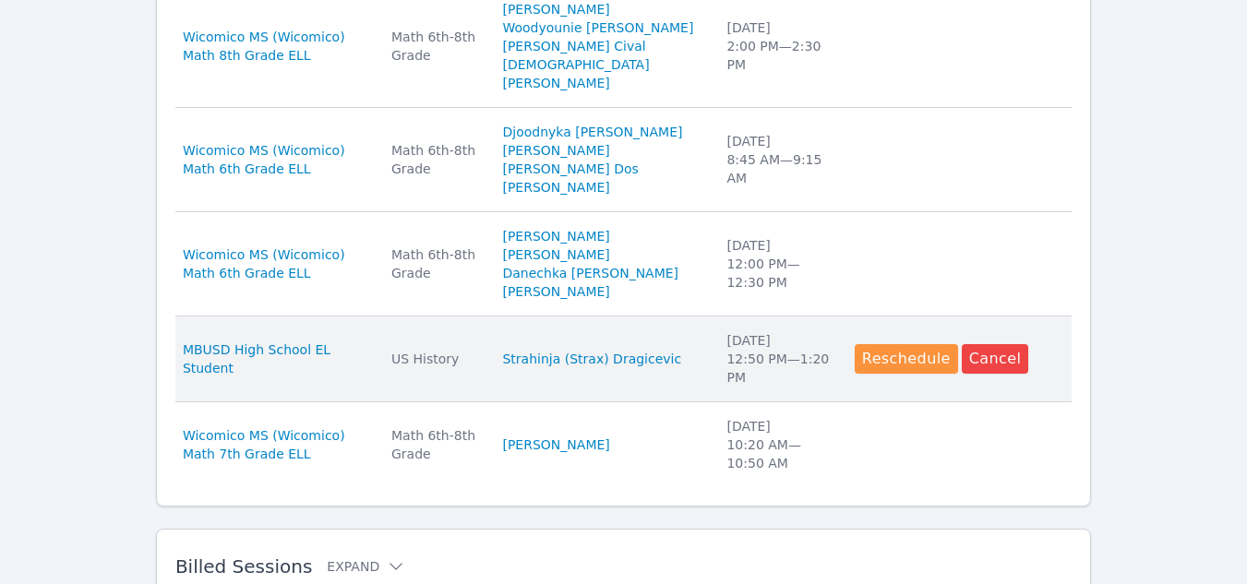
click at [480, 368] on div "US History" at bounding box center [435, 359] width 89 height 18
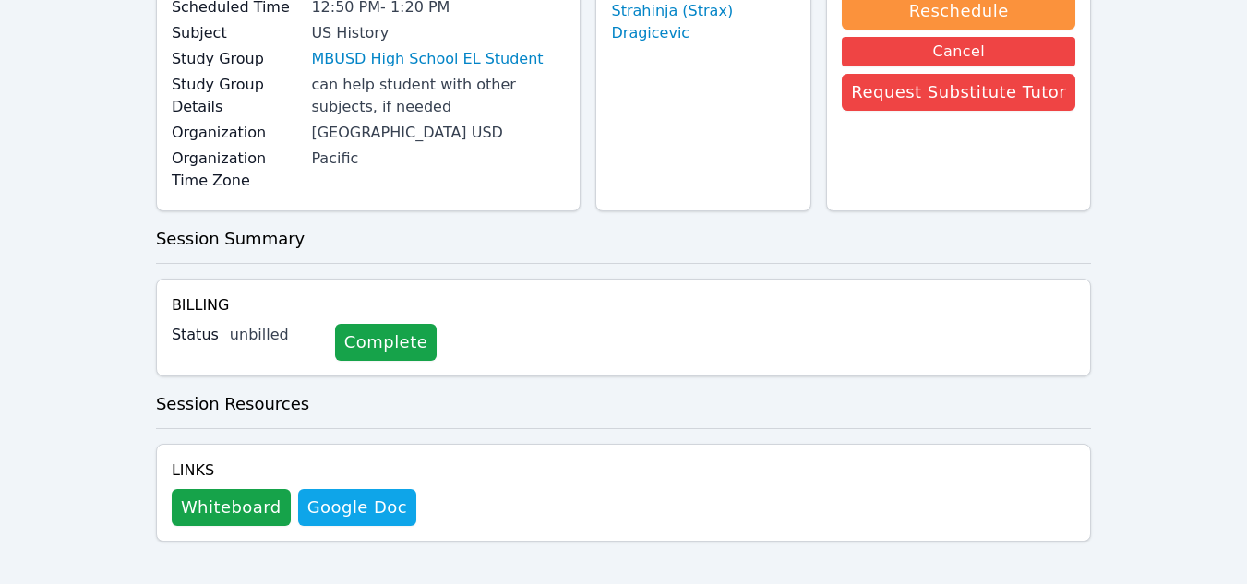
scroll to position [205, 0]
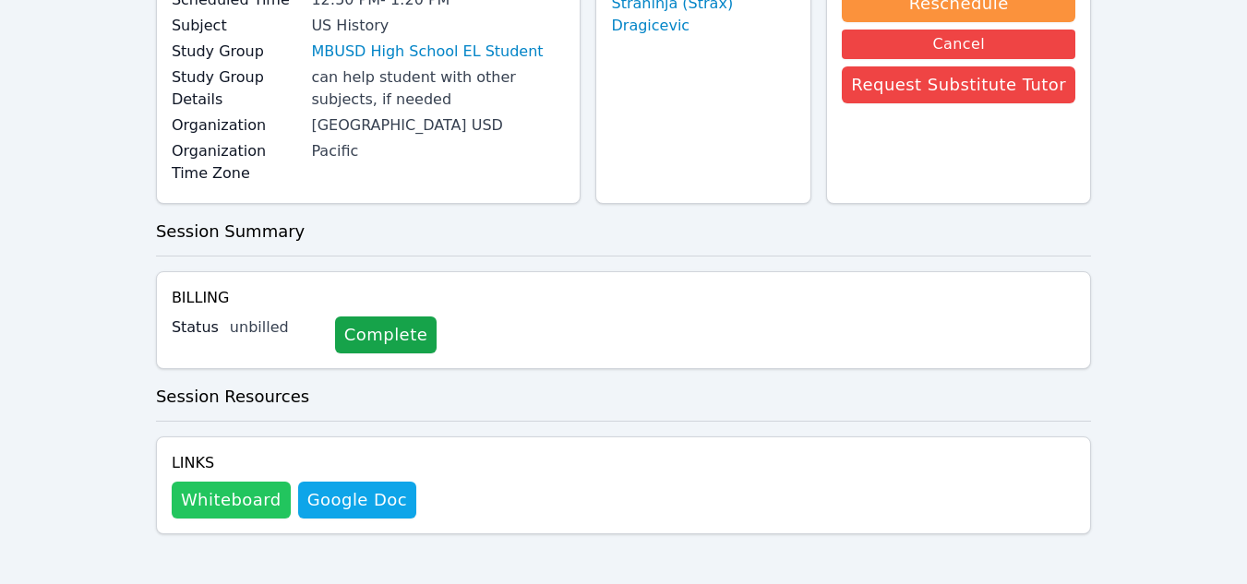
click at [220, 501] on button "Whiteboard" at bounding box center [231, 500] width 119 height 37
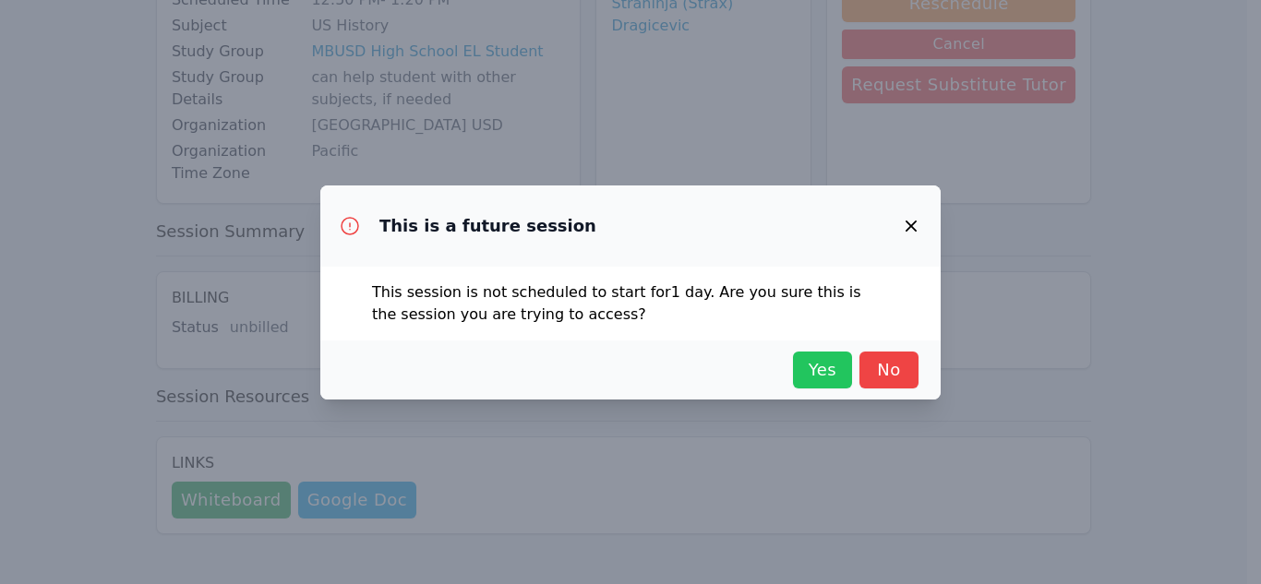
click at [810, 371] on span "Yes" at bounding box center [822, 370] width 41 height 26
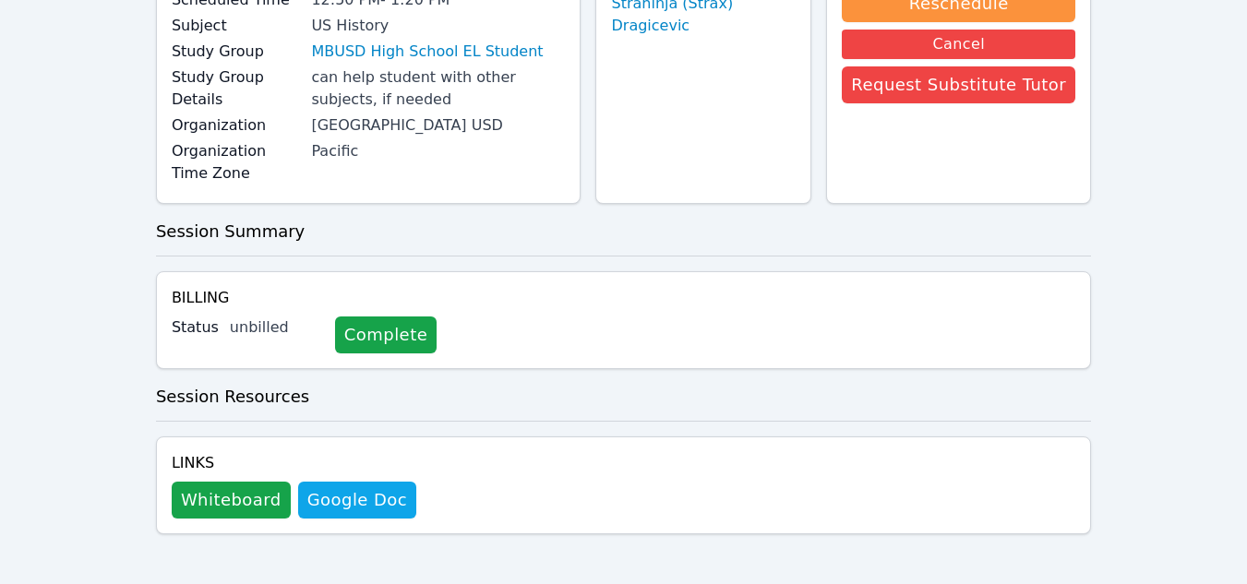
scroll to position [0, 0]
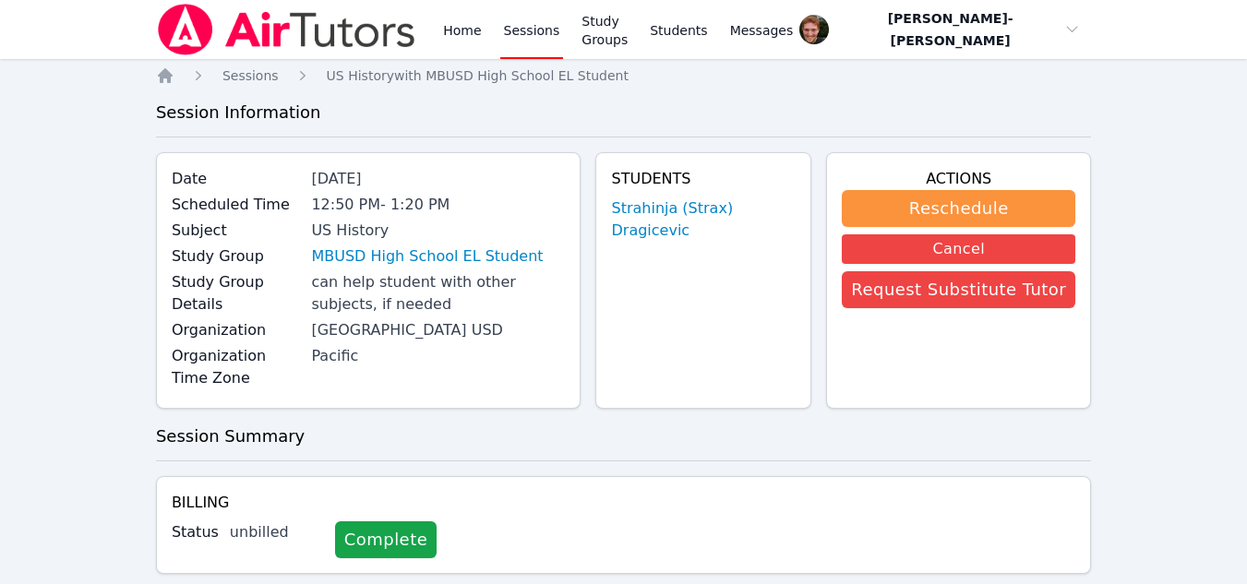
click at [531, 26] on link "Sessions" at bounding box center [532, 29] width 64 height 59
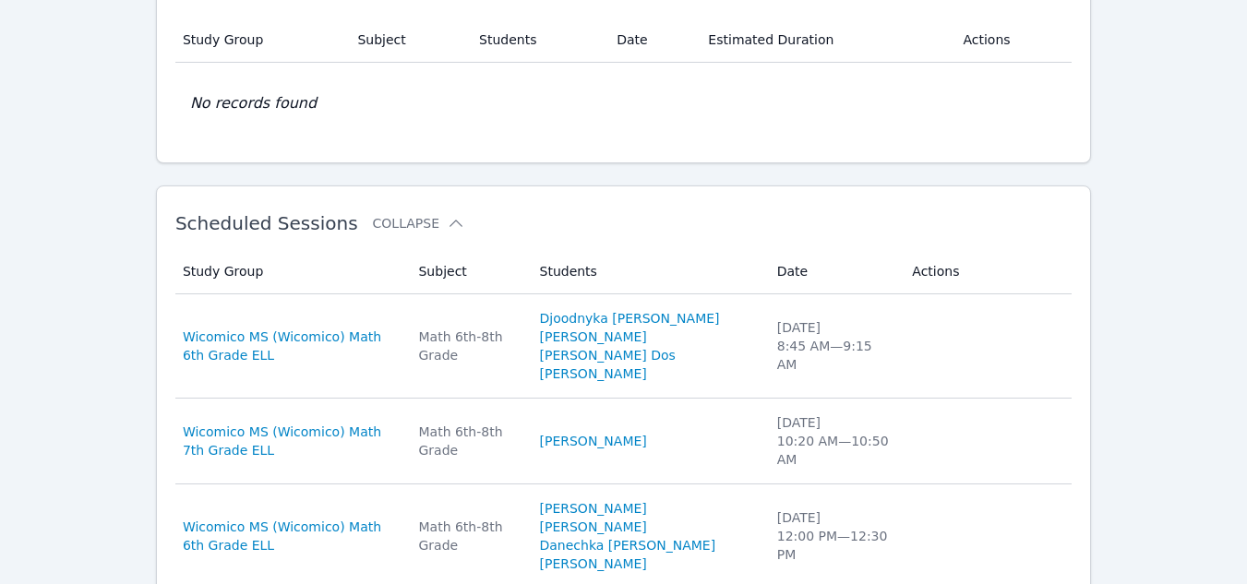
scroll to position [380, 0]
